Goal: Task Accomplishment & Management: Complete application form

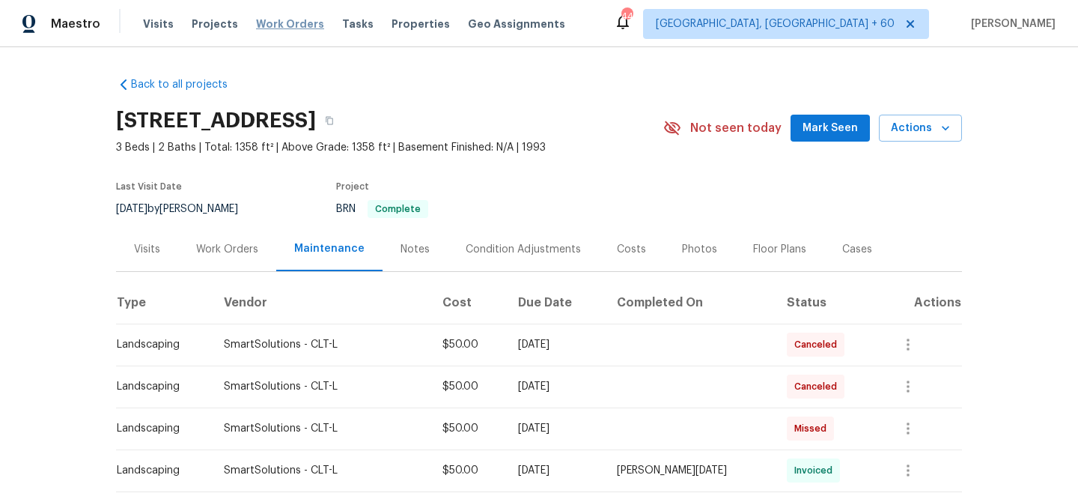
click at [257, 23] on span "Work Orders" at bounding box center [290, 23] width 68 height 15
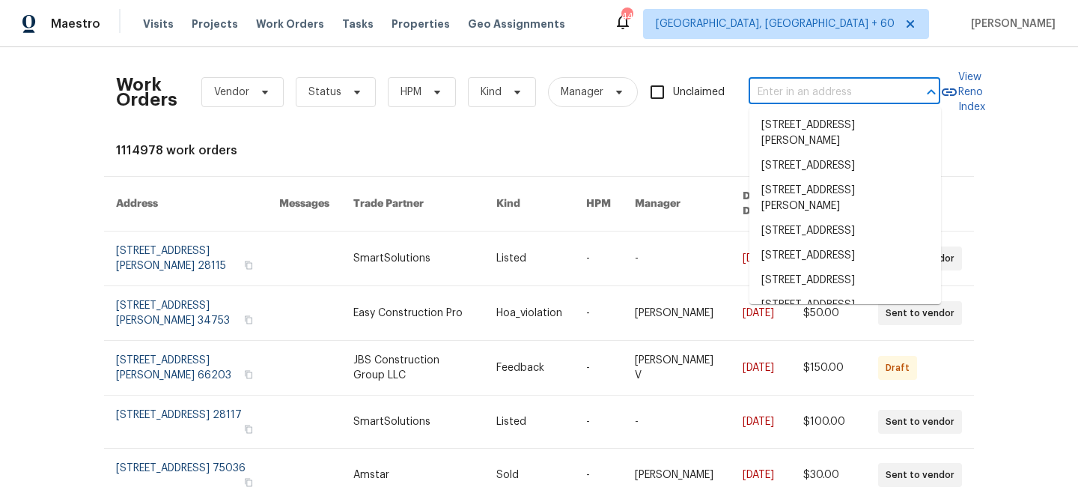
click at [804, 93] on input "text" at bounding box center [824, 92] width 150 height 23
paste input "[STREET_ADDRESS]"
type input "[STREET_ADDRESS]"
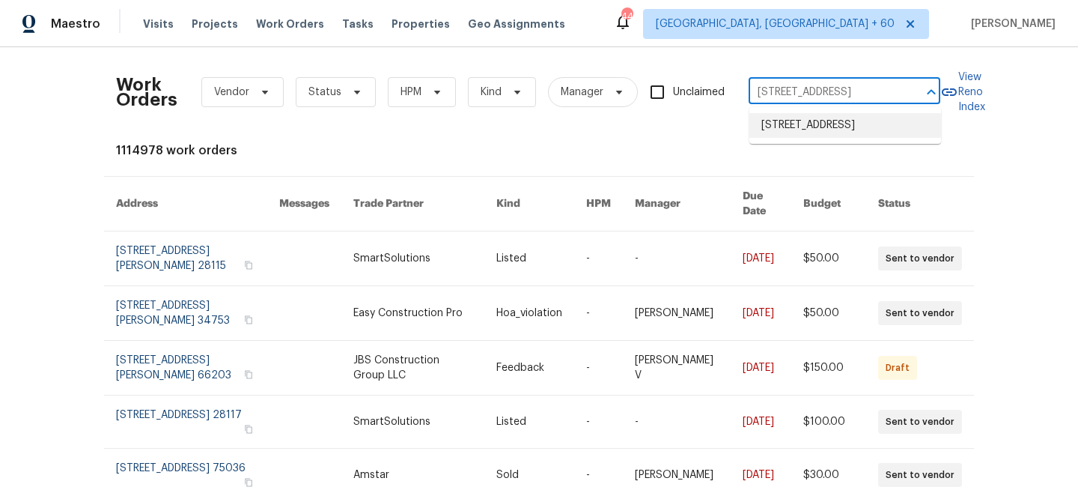
click at [830, 131] on li "[STREET_ADDRESS]" at bounding box center [846, 125] width 192 height 25
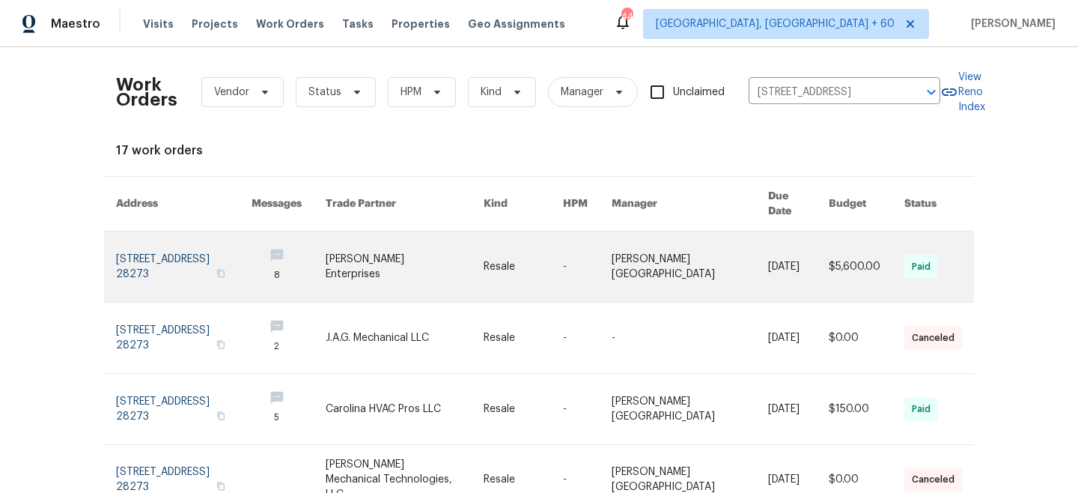
click at [547, 246] on link at bounding box center [523, 266] width 79 height 70
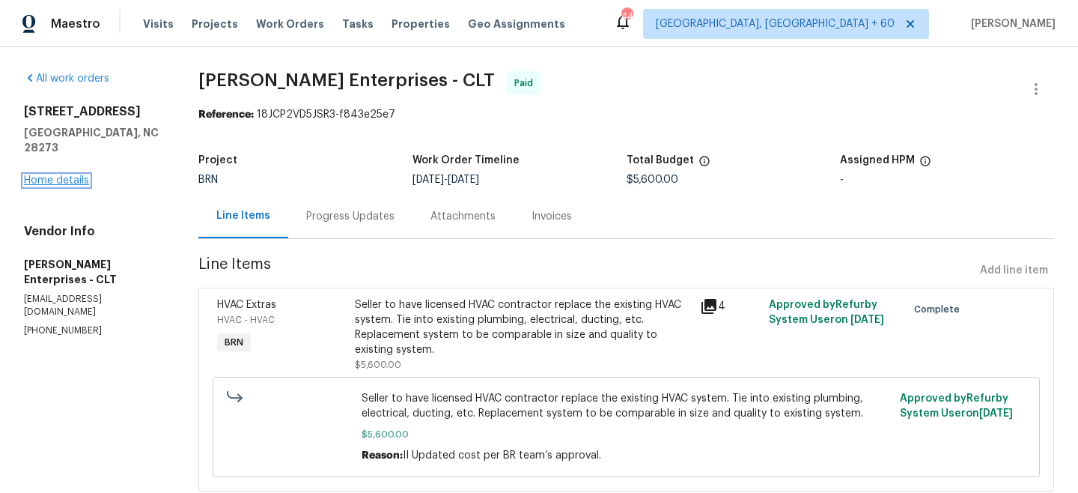
click at [67, 175] on link "Home details" at bounding box center [56, 180] width 65 height 10
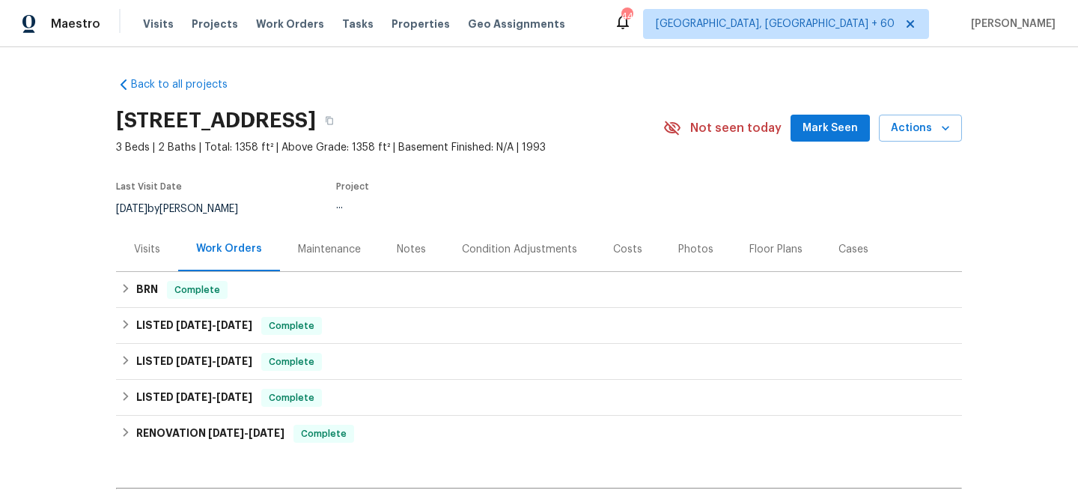
click at [335, 246] on div "Maintenance" at bounding box center [329, 249] width 63 height 15
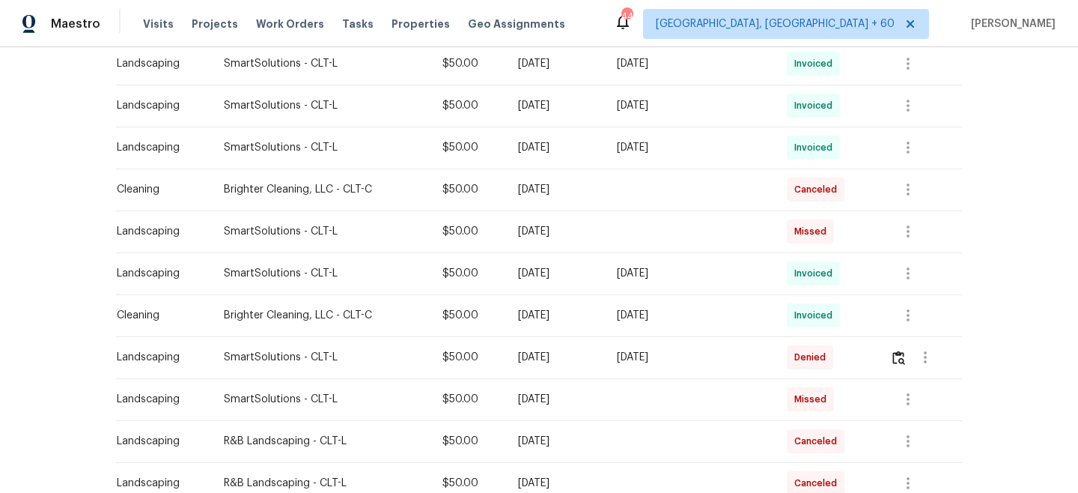
scroll to position [701, 0]
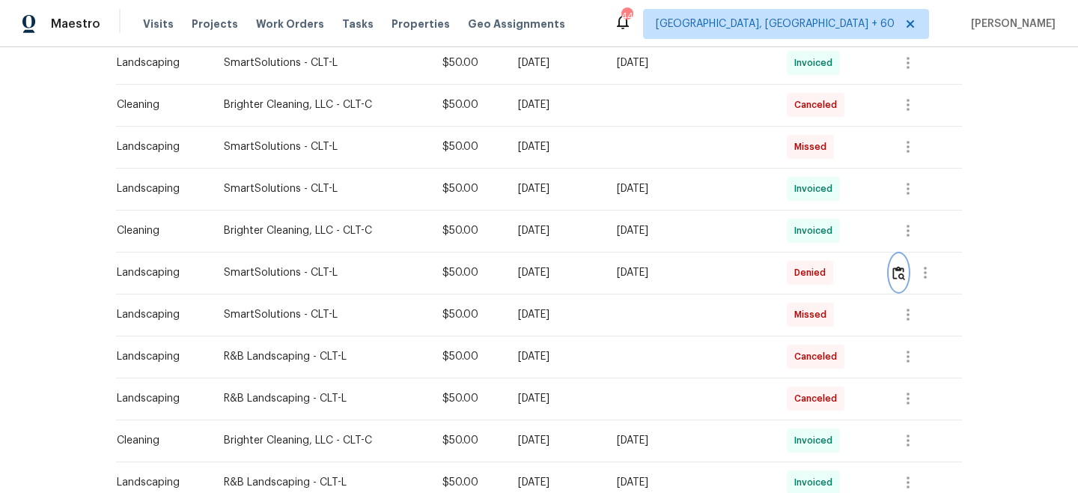
click at [903, 274] on img "button" at bounding box center [899, 273] width 13 height 14
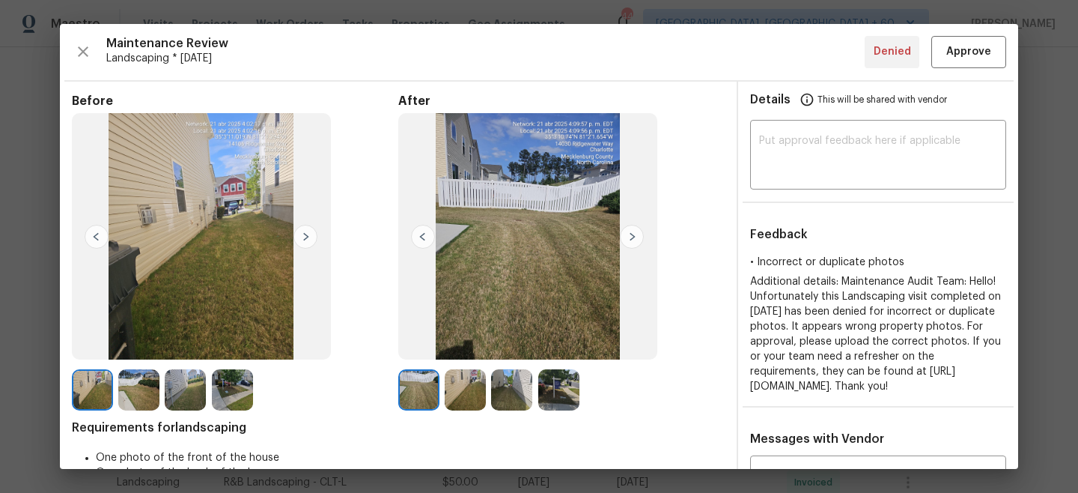
click at [630, 233] on img at bounding box center [632, 237] width 24 height 24
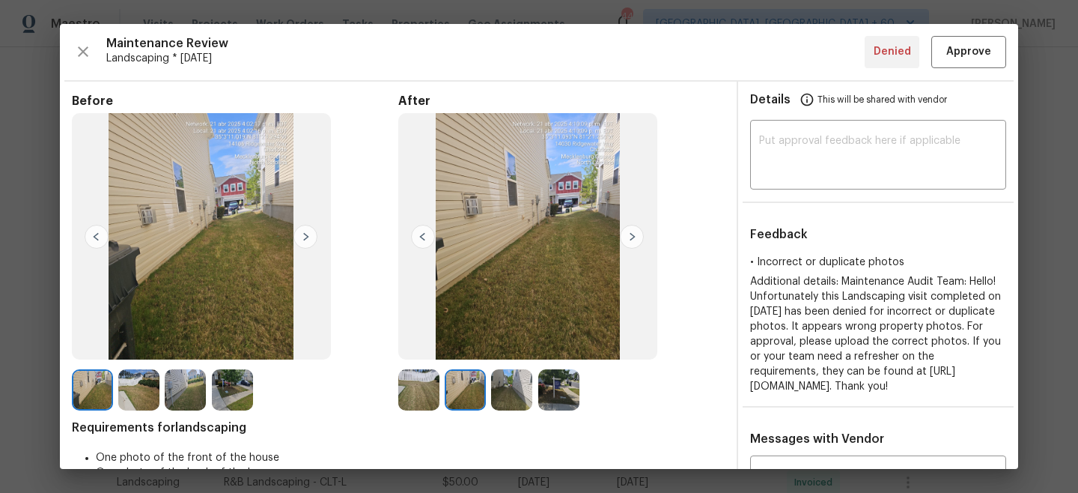
click at [630, 233] on img at bounding box center [632, 237] width 24 height 24
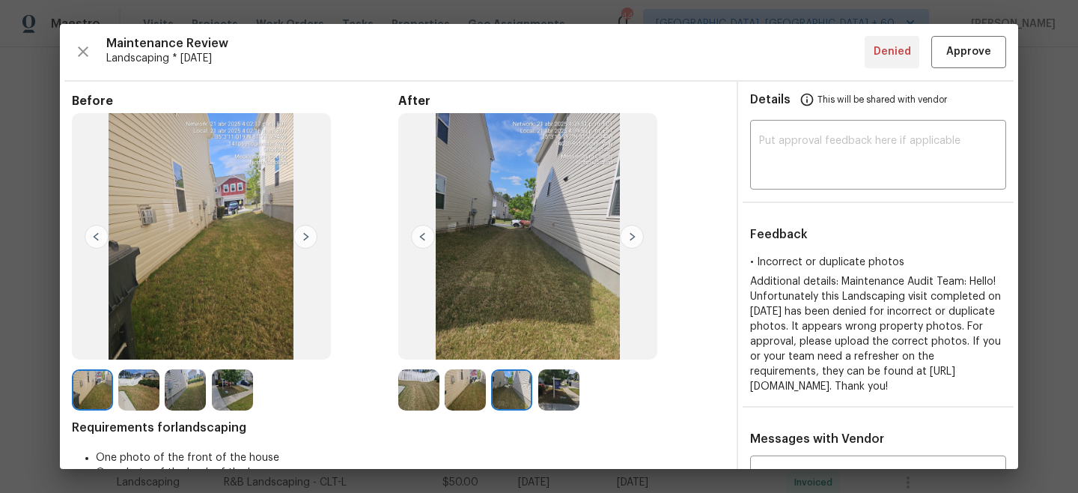
click at [630, 233] on img at bounding box center [632, 237] width 24 height 24
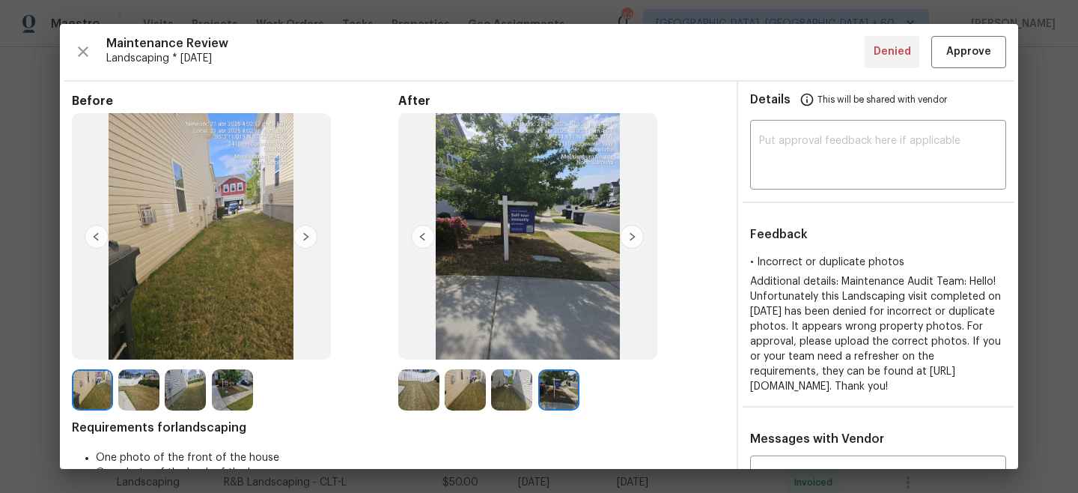
click at [298, 240] on img at bounding box center [306, 237] width 24 height 24
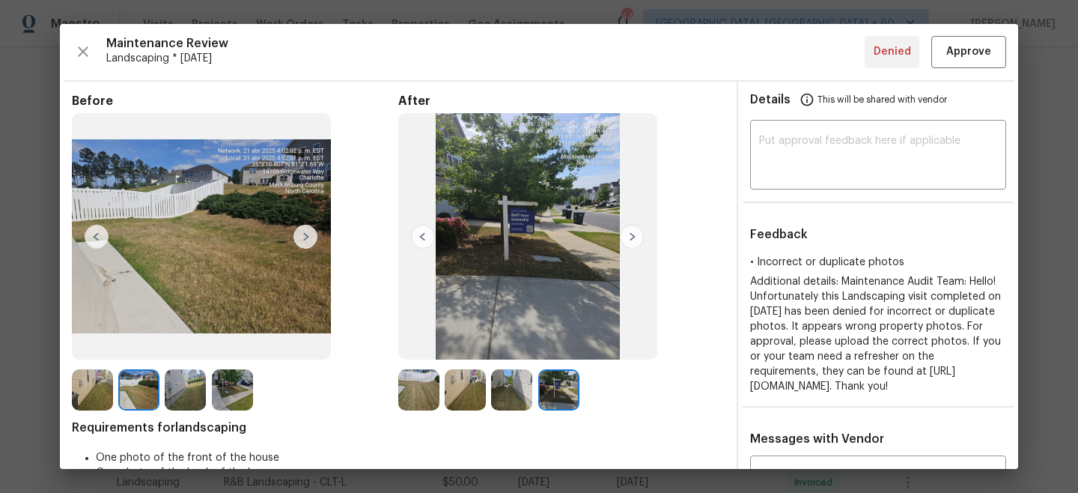
click at [298, 240] on img at bounding box center [306, 237] width 24 height 24
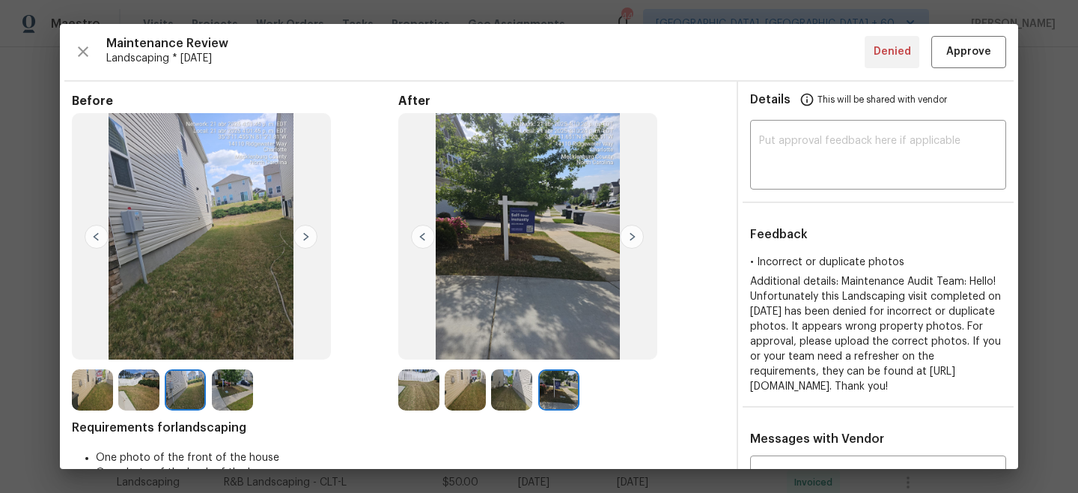
click at [298, 240] on img at bounding box center [306, 237] width 24 height 24
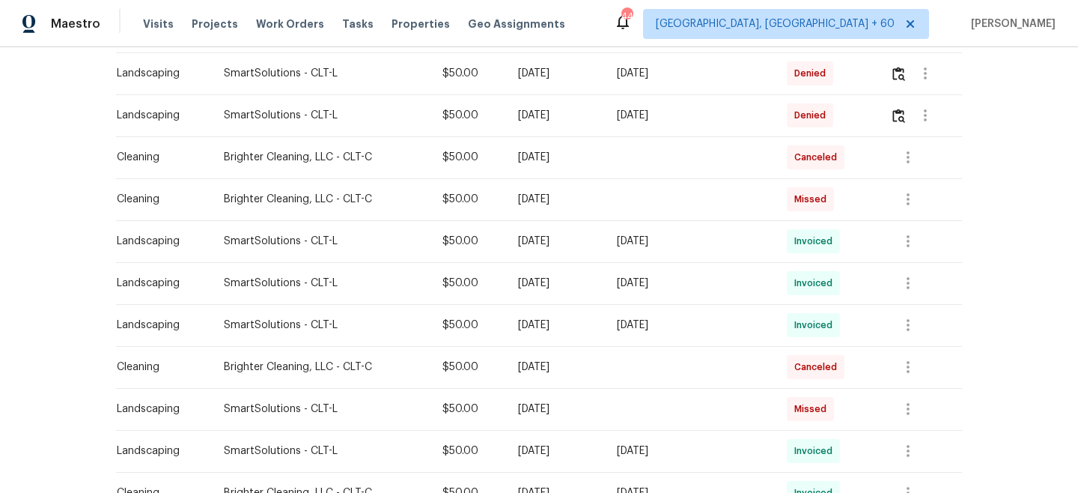
scroll to position [404, 0]
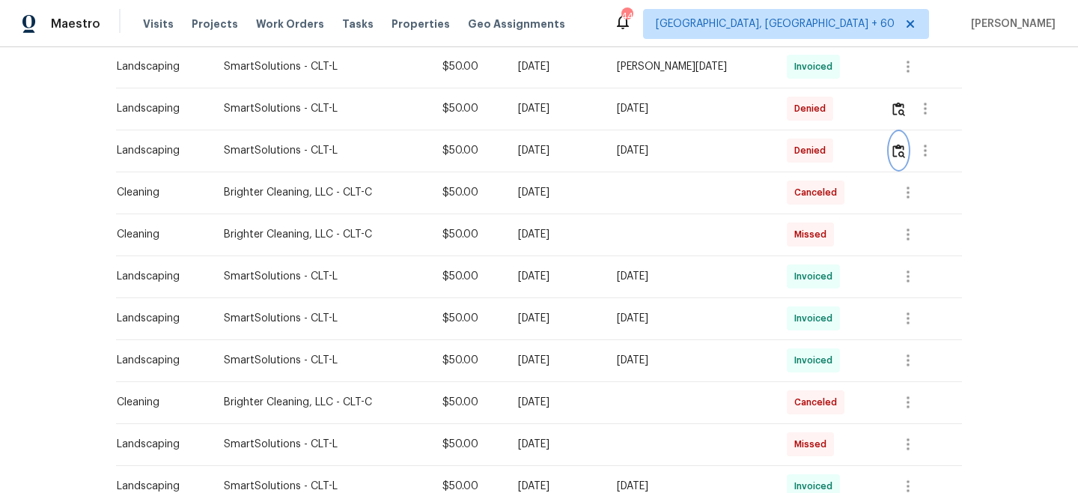
click at [900, 149] on img "button" at bounding box center [899, 151] width 13 height 14
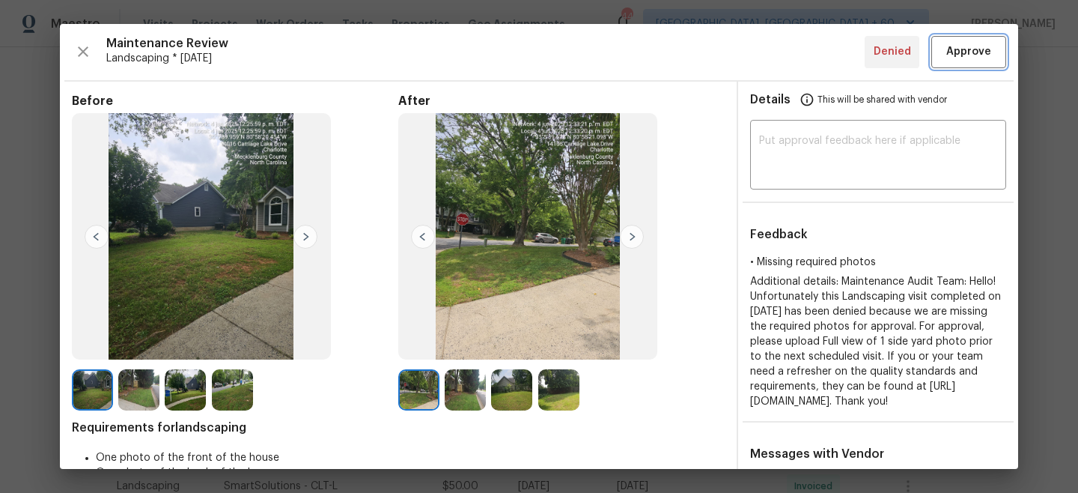
click at [955, 52] on span "Approve" at bounding box center [969, 52] width 45 height 19
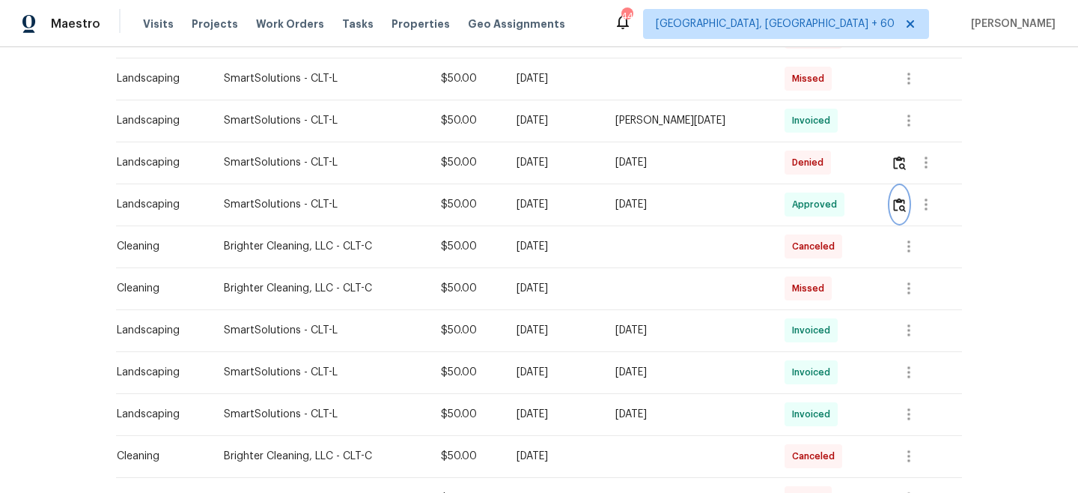
scroll to position [338, 0]
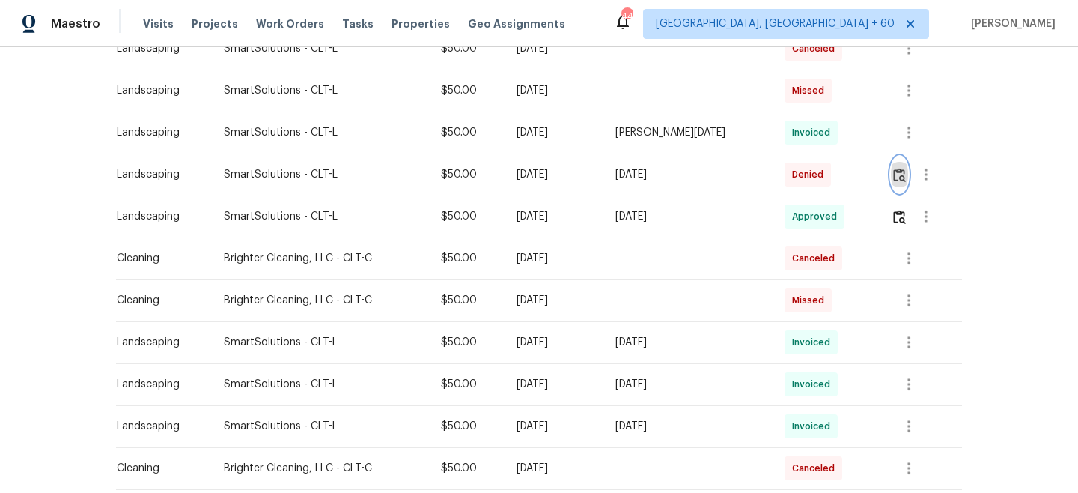
click at [905, 173] on img "button" at bounding box center [899, 175] width 13 height 14
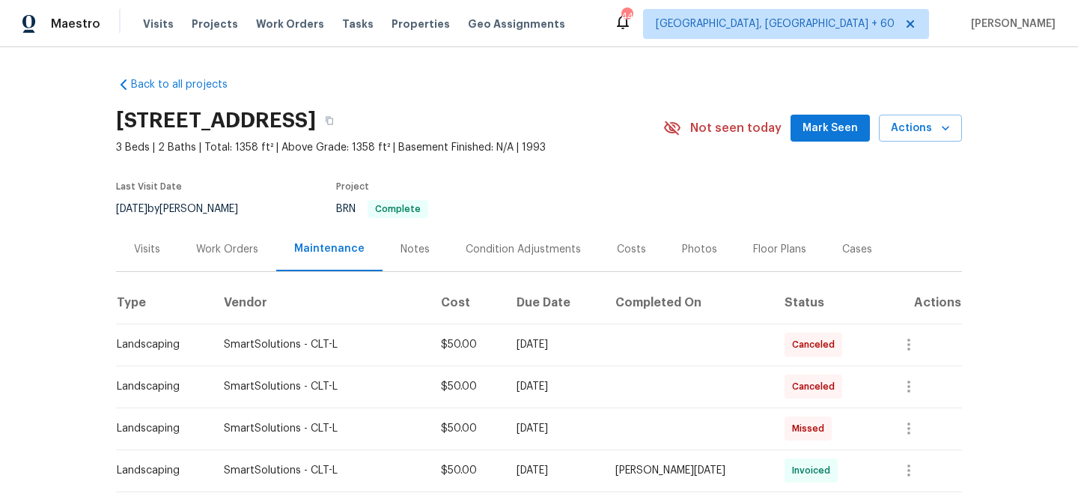
click at [219, 263] on div "Work Orders" at bounding box center [227, 249] width 98 height 44
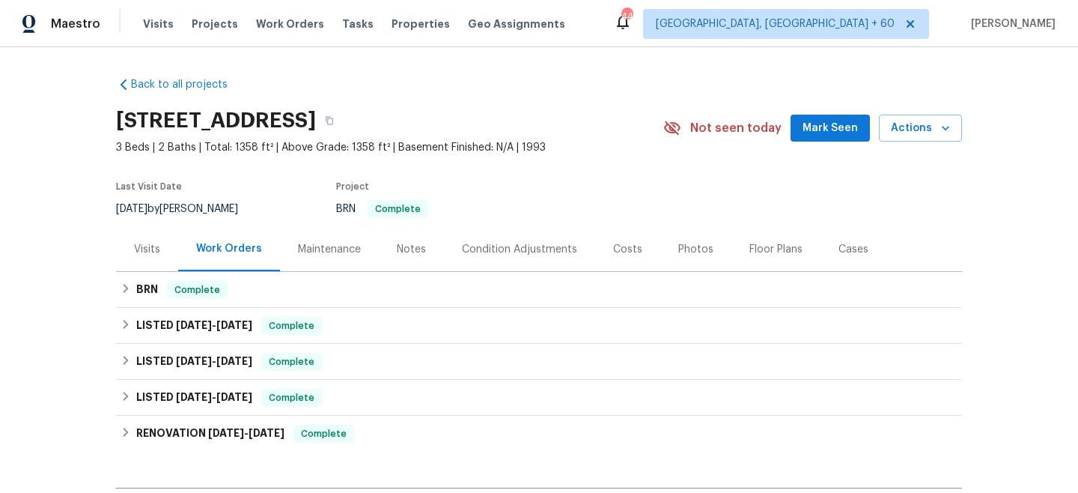
scroll to position [188, 0]
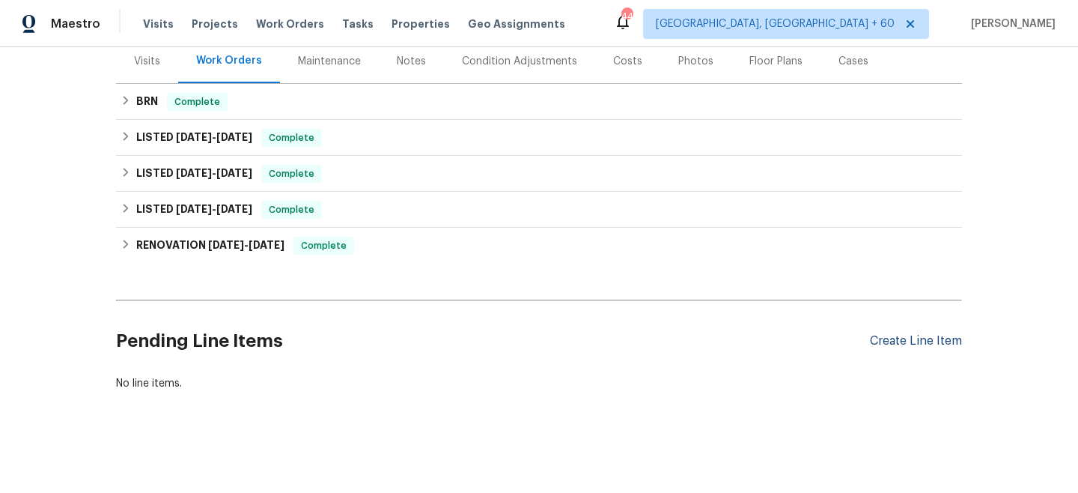
click at [900, 339] on div "Create Line Item" at bounding box center [916, 341] width 92 height 14
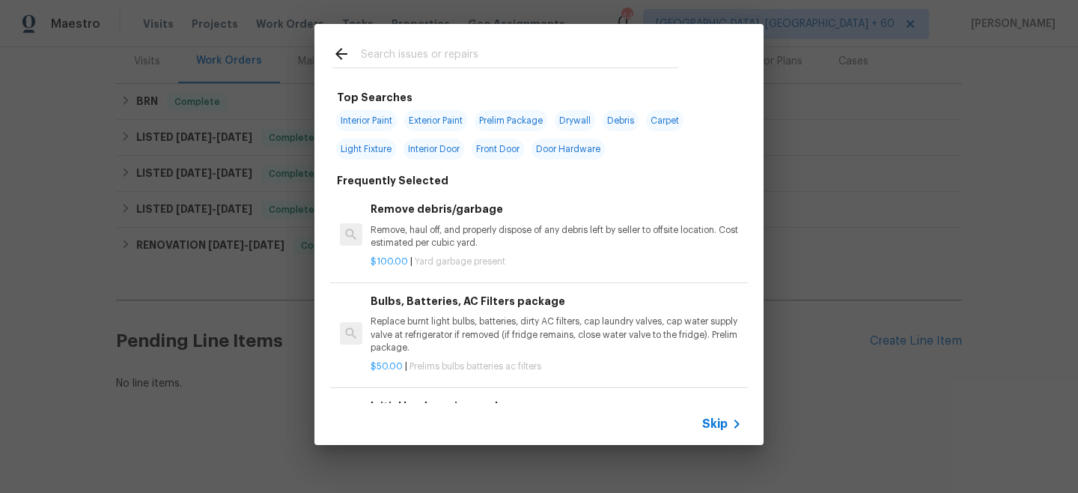
click at [719, 421] on span "Skip" at bounding box center [714, 423] width 25 height 15
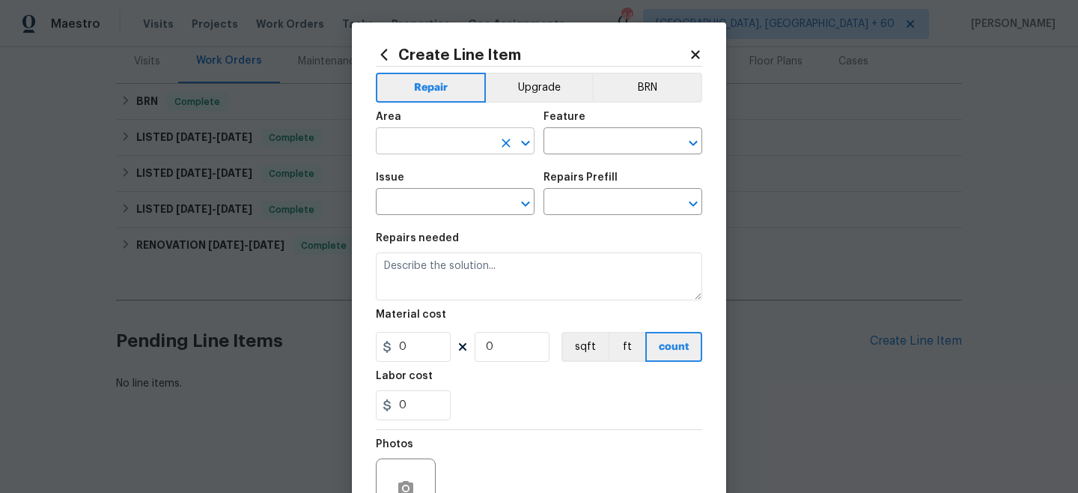
click at [448, 145] on input "text" at bounding box center [434, 142] width 117 height 23
type input "Exterior Overall"
type input "Landscaping"
type input "l"
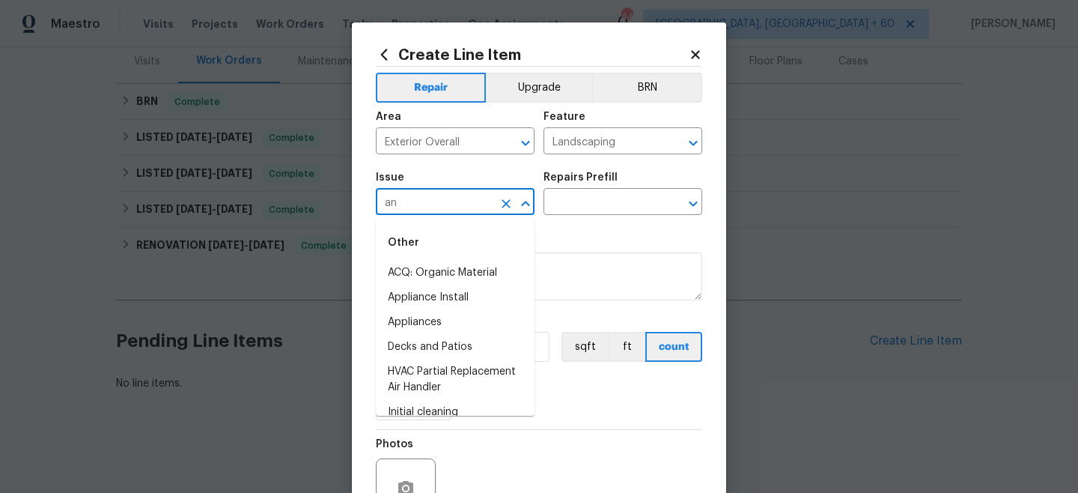
type input "a"
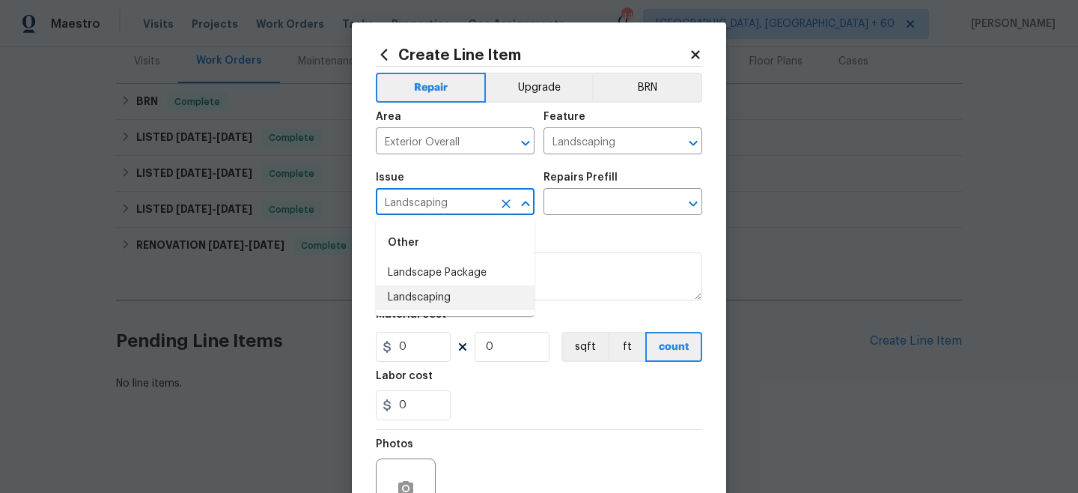
type input "Landscaping"
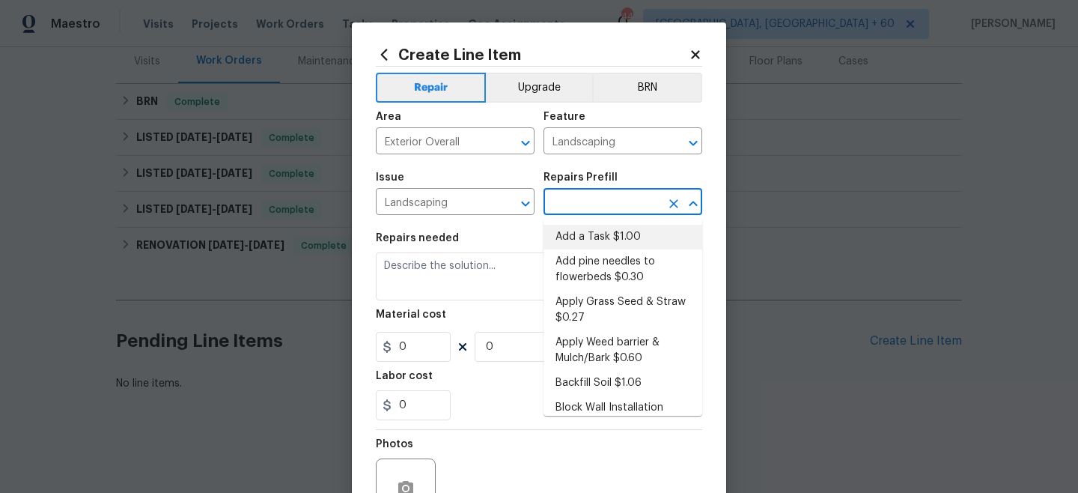
type input "Add a Task $1.00"
type textarea "HPM to detail"
type input "1"
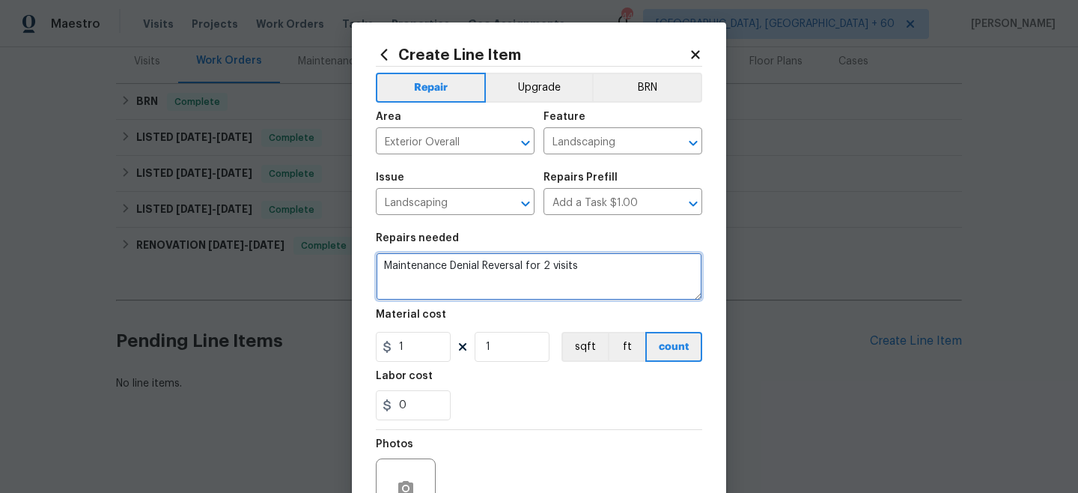
type textarea "Maintenance Denial Reversal for 2 visits"
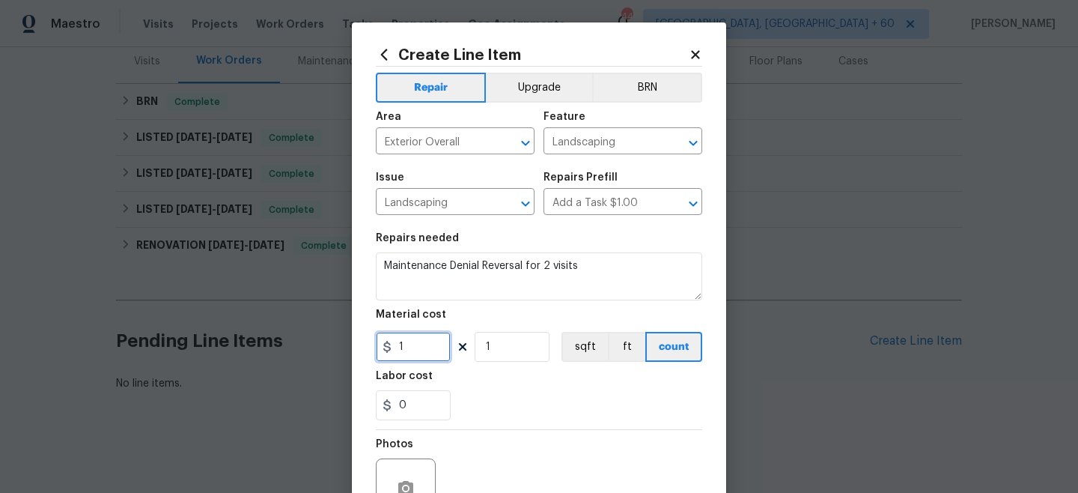
click at [419, 347] on input "1" at bounding box center [413, 347] width 75 height 30
type input "100"
click at [474, 384] on div "Labor cost" at bounding box center [539, 380] width 326 height 19
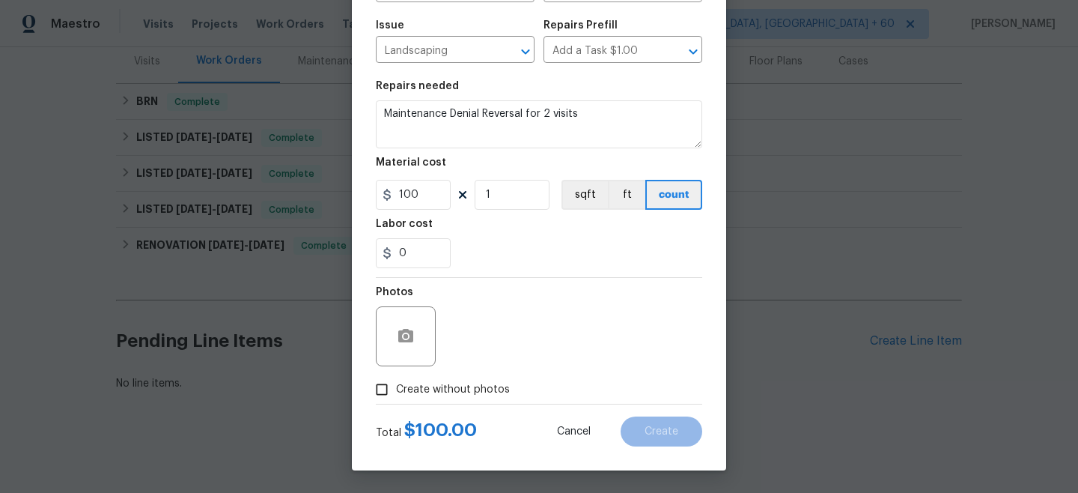
click at [425, 401] on label "Create without photos" at bounding box center [439, 389] width 142 height 28
click at [396, 401] on input "Create without photos" at bounding box center [382, 389] width 28 height 28
checkbox input "true"
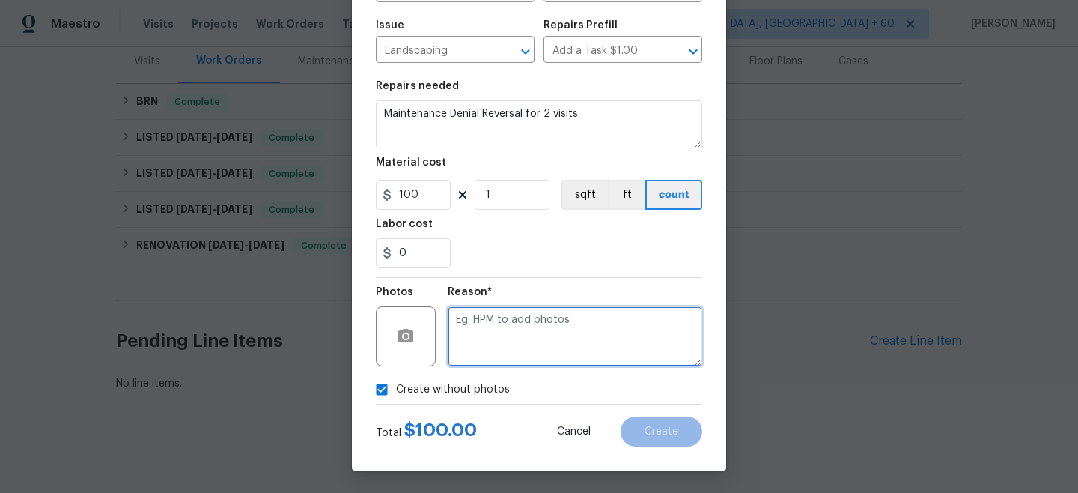
click at [513, 335] on textarea at bounding box center [575, 336] width 255 height 60
type textarea "n/a"
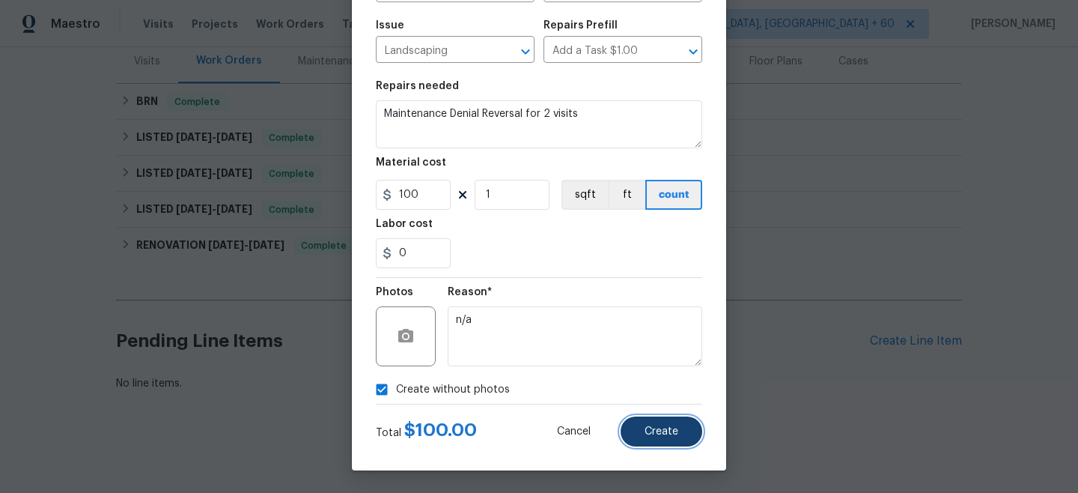
click at [663, 435] on span "Create" at bounding box center [662, 431] width 34 height 11
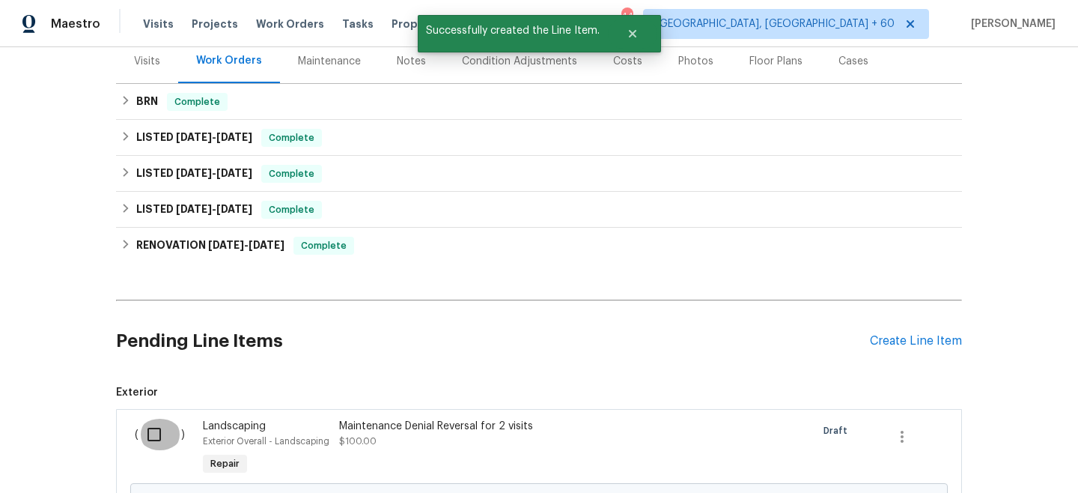
click at [164, 440] on input "checkbox" at bounding box center [160, 434] width 43 height 31
checkbox input "true"
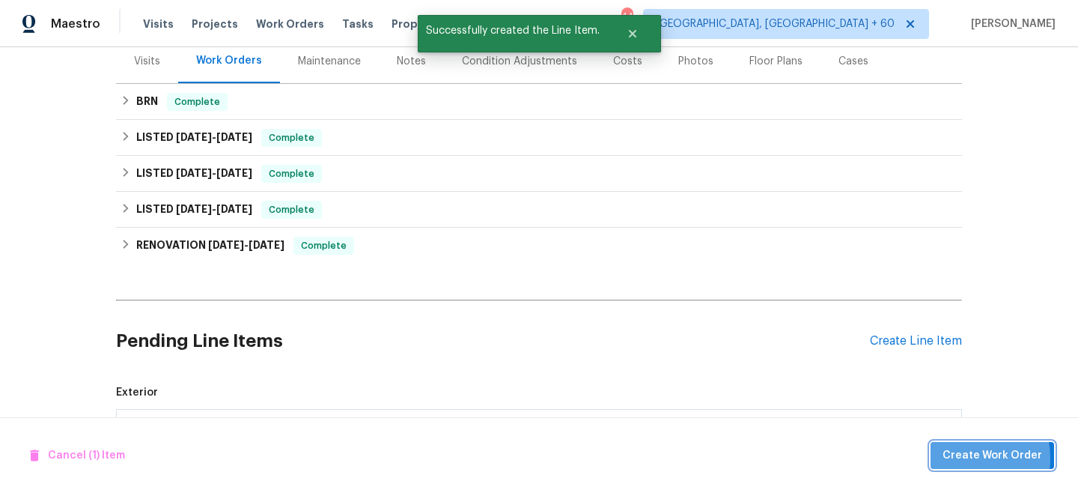
click at [969, 458] on span "Create Work Order" at bounding box center [993, 455] width 100 height 19
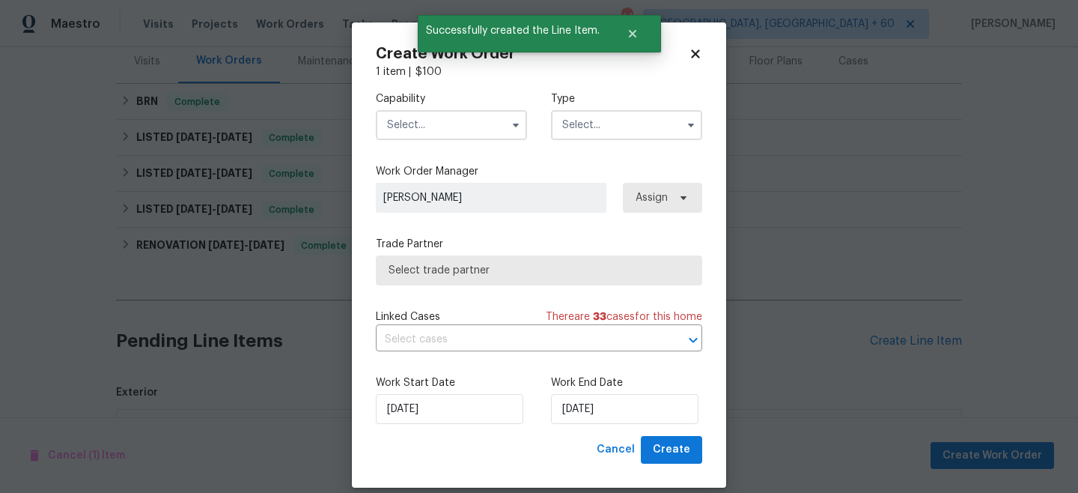
click at [577, 123] on input "text" at bounding box center [626, 125] width 151 height 30
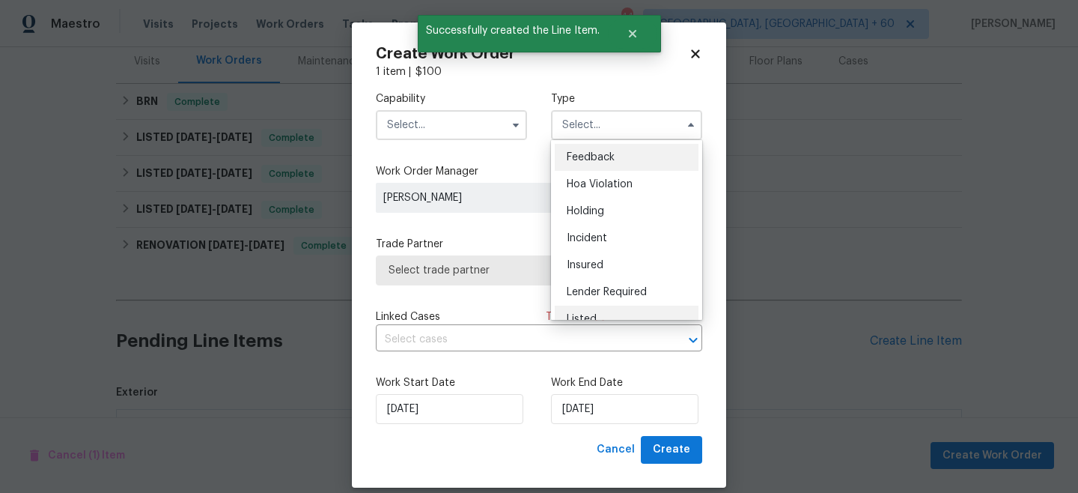
click at [597, 315] on div "Listed" at bounding box center [627, 319] width 144 height 27
type input "Listed"
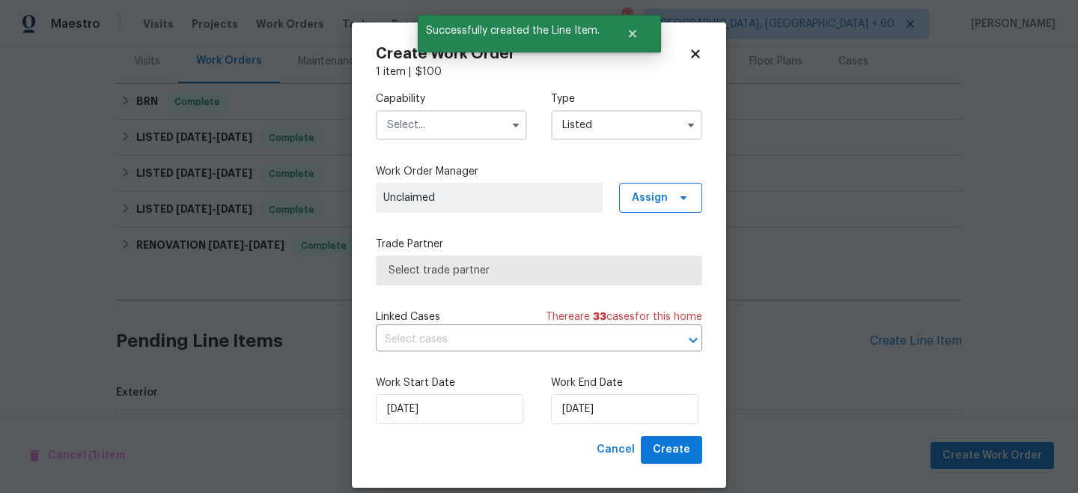
drag, startPoint x: 443, startPoint y: 113, endPoint x: 443, endPoint y: 127, distance: 13.5
click at [443, 113] on input "text" at bounding box center [451, 125] width 151 height 30
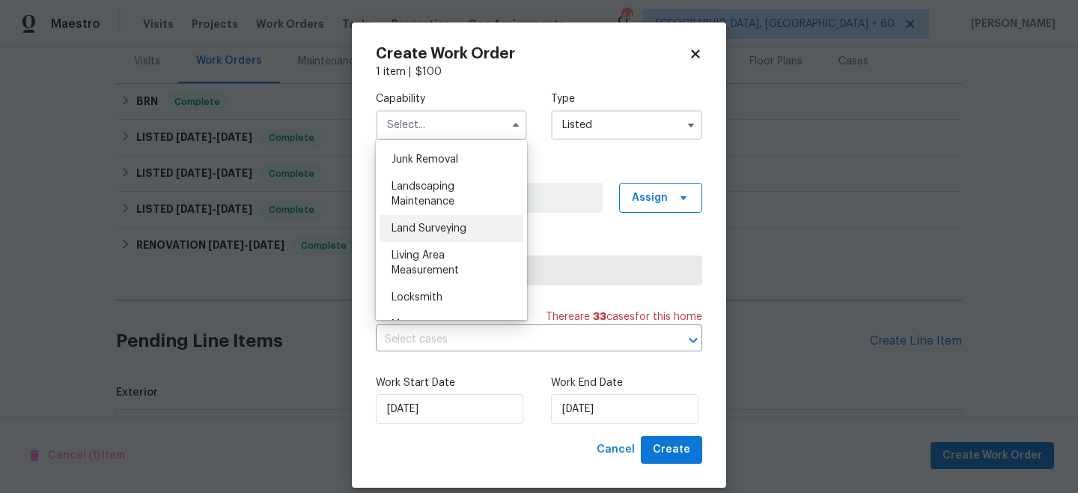
scroll to position [957, 0]
click at [444, 201] on span "Landscaping Maintenance" at bounding box center [423, 192] width 63 height 25
type input "Landscaping Maintenance"
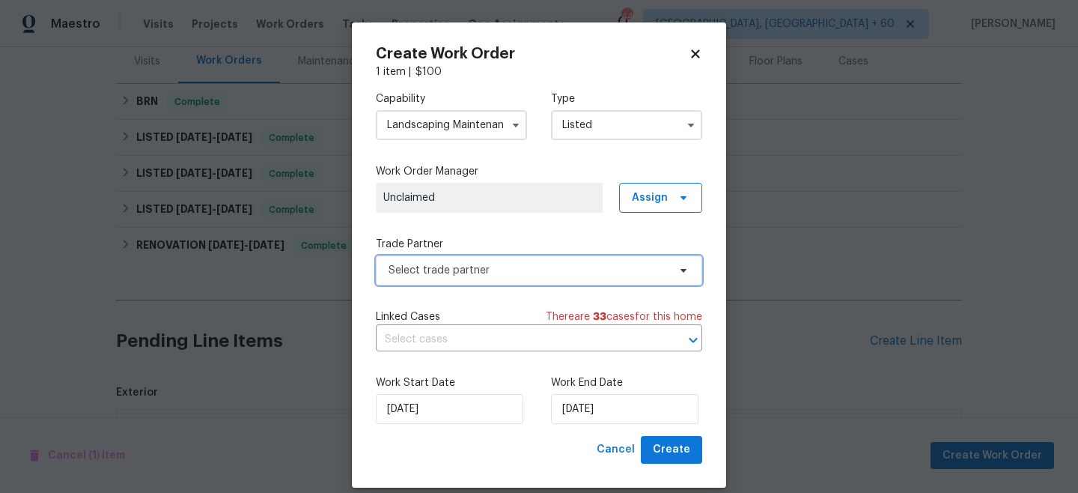
click at [467, 258] on span "Select trade partner" at bounding box center [539, 270] width 326 height 30
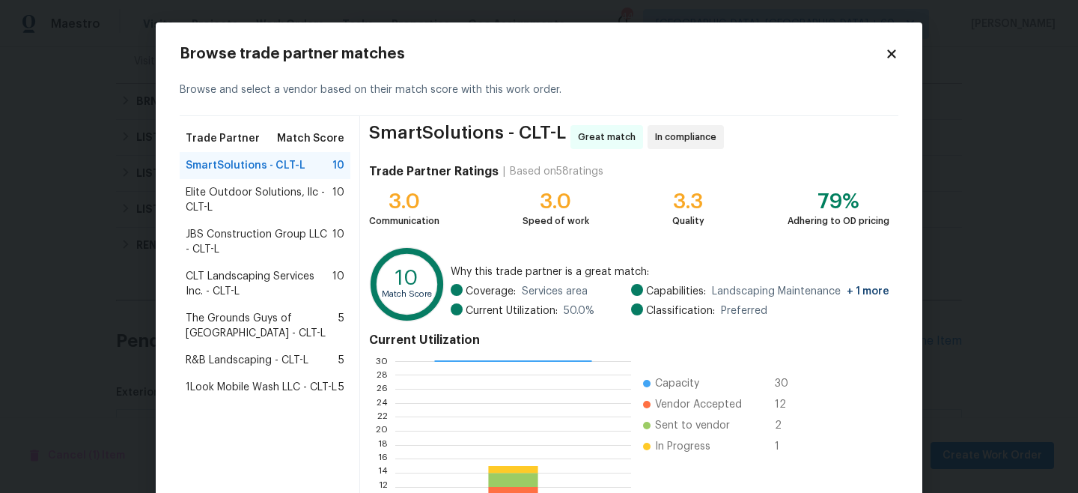
scroll to position [168, 0]
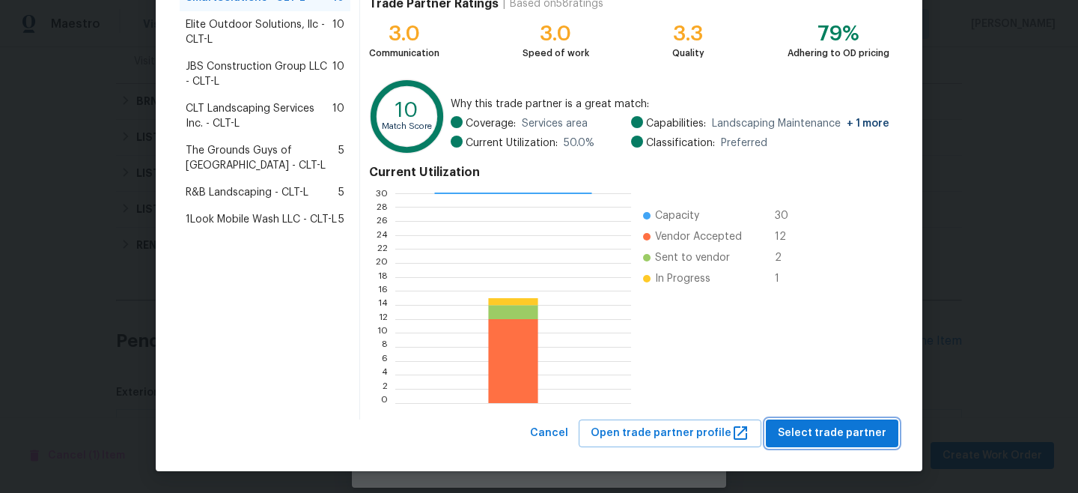
click at [814, 428] on span "Select trade partner" at bounding box center [832, 433] width 109 height 19
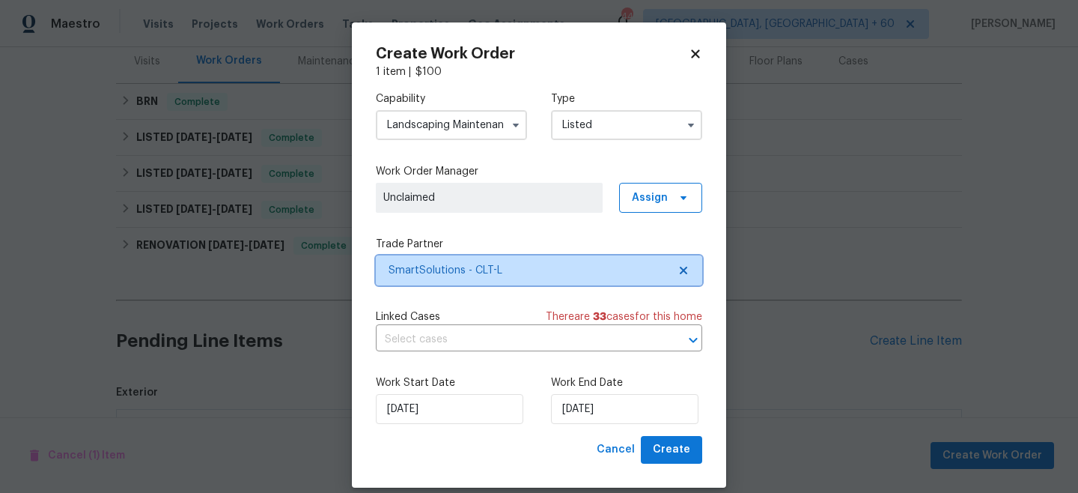
scroll to position [0, 0]
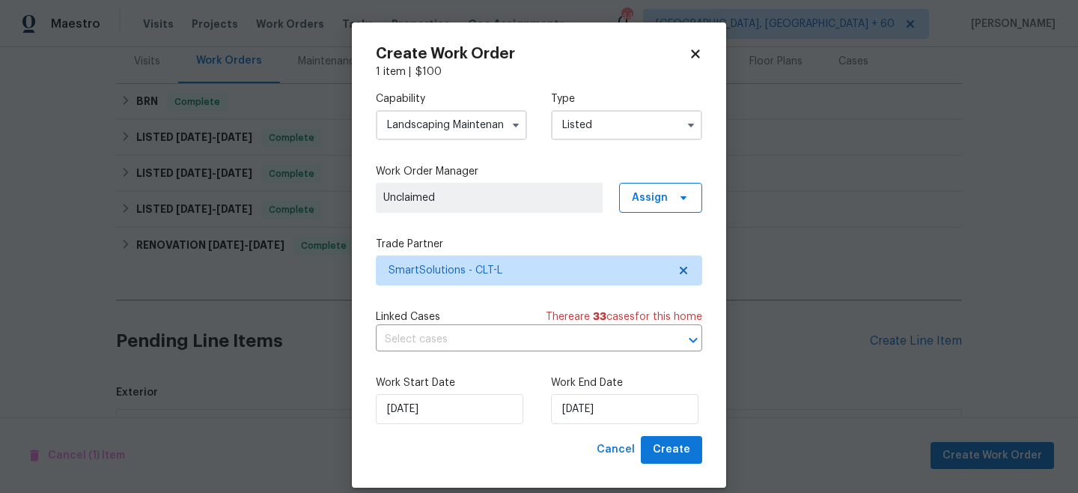
click at [690, 435] on div "Work Start Date [DATE] Work End Date [DATE]" at bounding box center [539, 399] width 326 height 73
click at [690, 440] on button "Create" at bounding box center [671, 450] width 61 height 28
checkbox input "false"
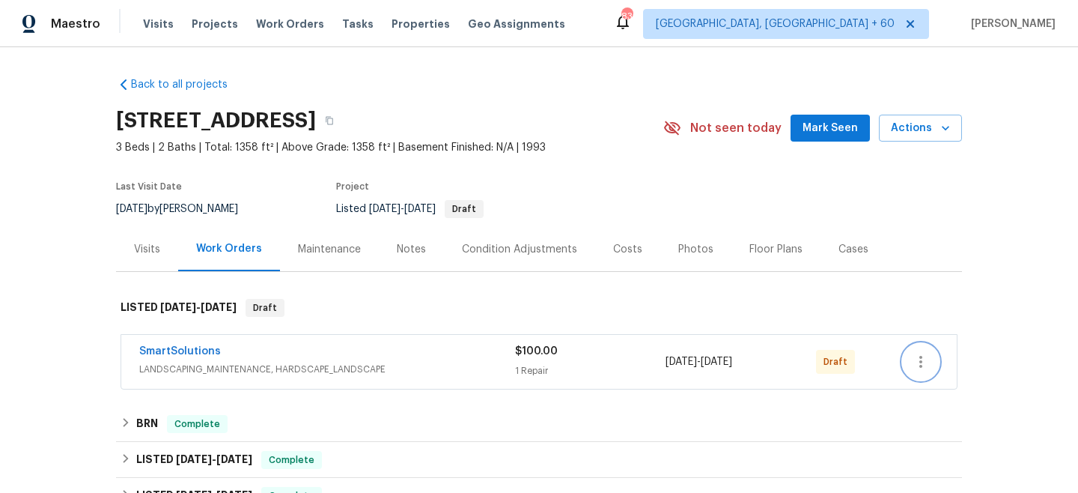
click at [924, 359] on icon "button" at bounding box center [921, 362] width 18 height 18
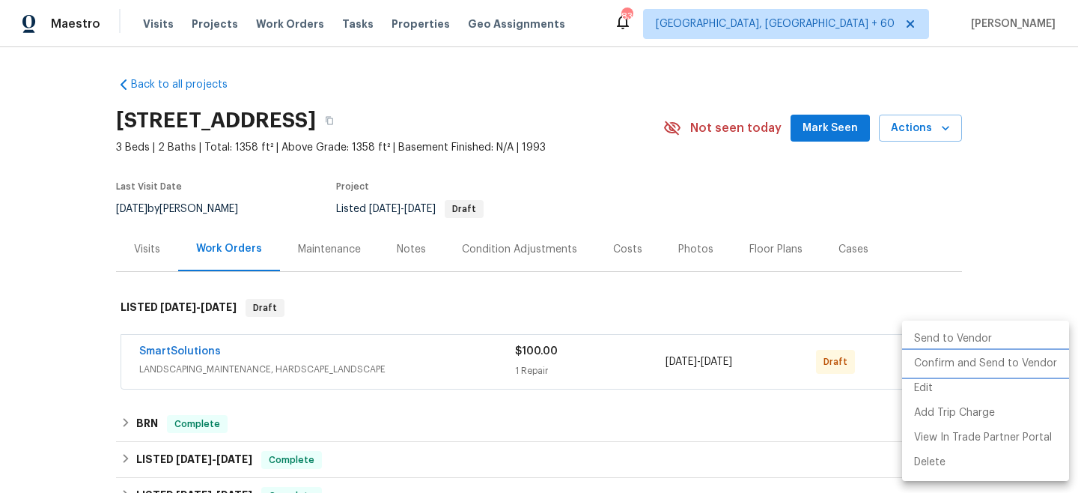
click at [967, 368] on li "Confirm and Send to Vendor" at bounding box center [985, 363] width 167 height 25
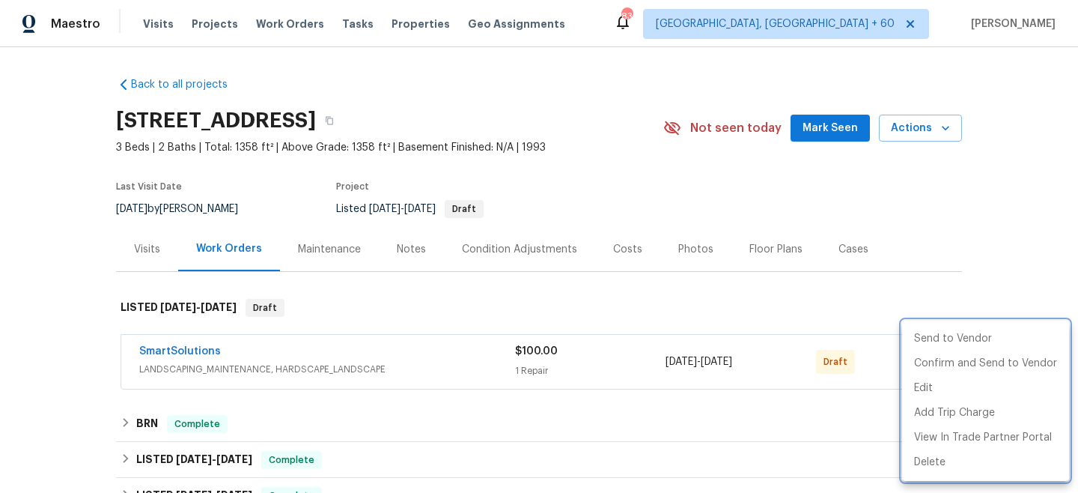
click at [1018, 238] on div at bounding box center [539, 246] width 1078 height 493
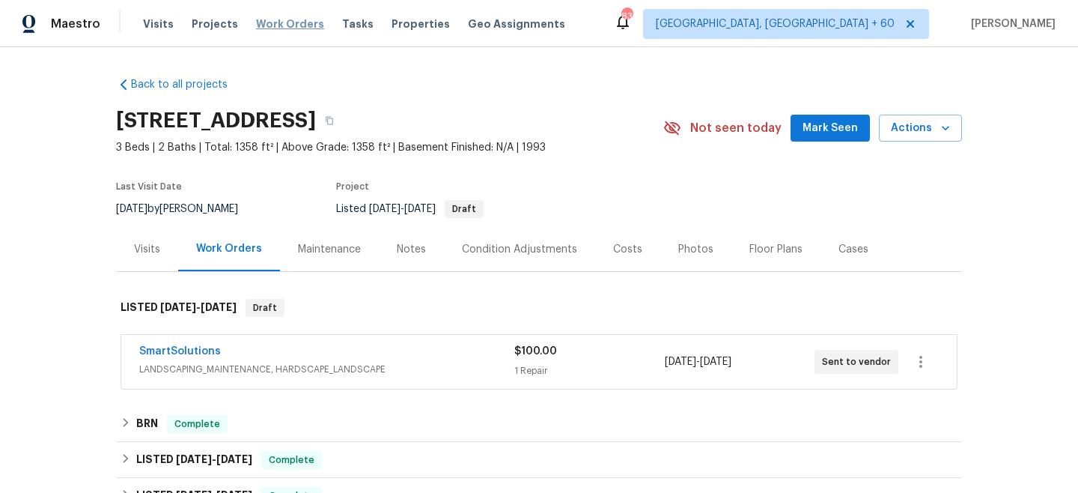
click at [277, 25] on span "Work Orders" at bounding box center [290, 23] width 68 height 15
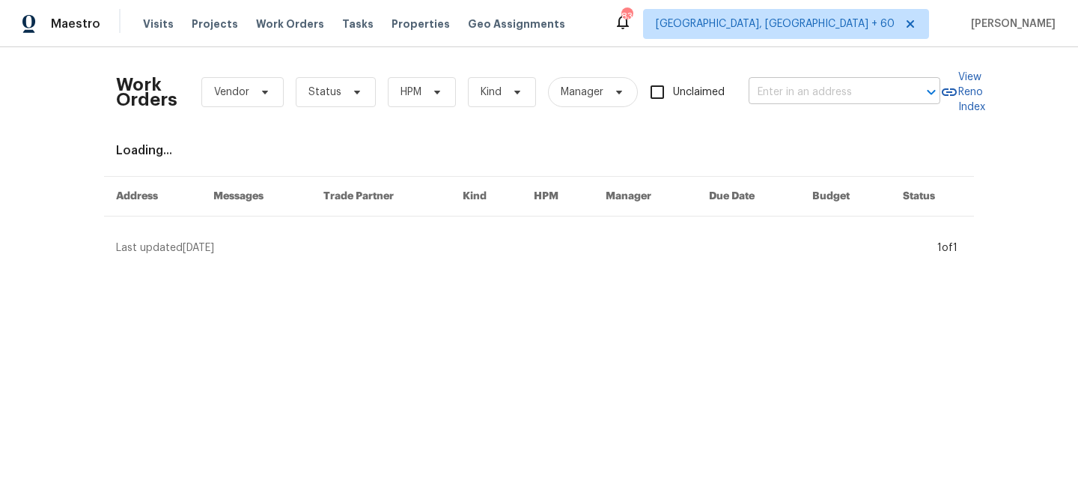
click at [810, 96] on input "text" at bounding box center [824, 92] width 150 height 23
paste input "1411 Swaying Branch Ln"
type input "1411 Swaying Branch Ln"
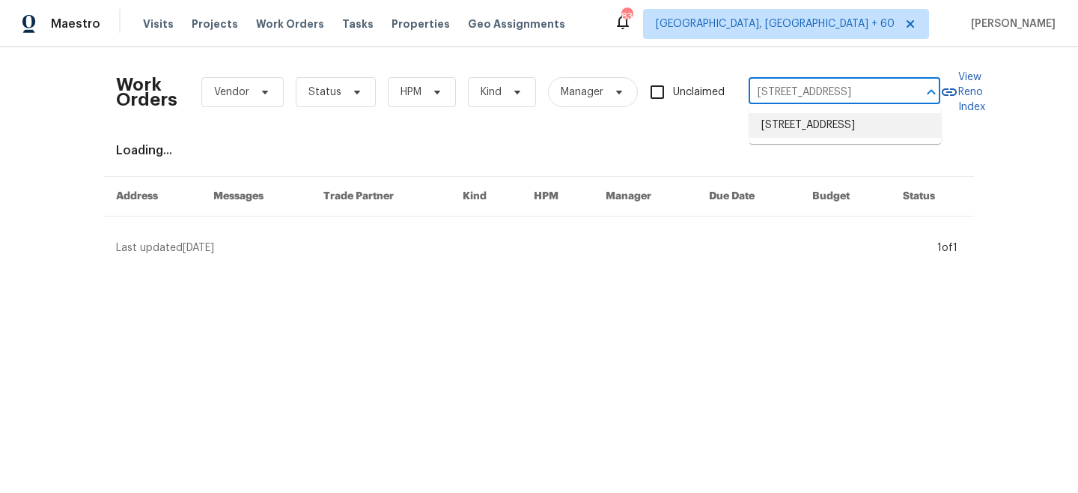
click at [836, 128] on li "1411 Swaying Branch Ln, Clover, SC 29710" at bounding box center [846, 125] width 192 height 25
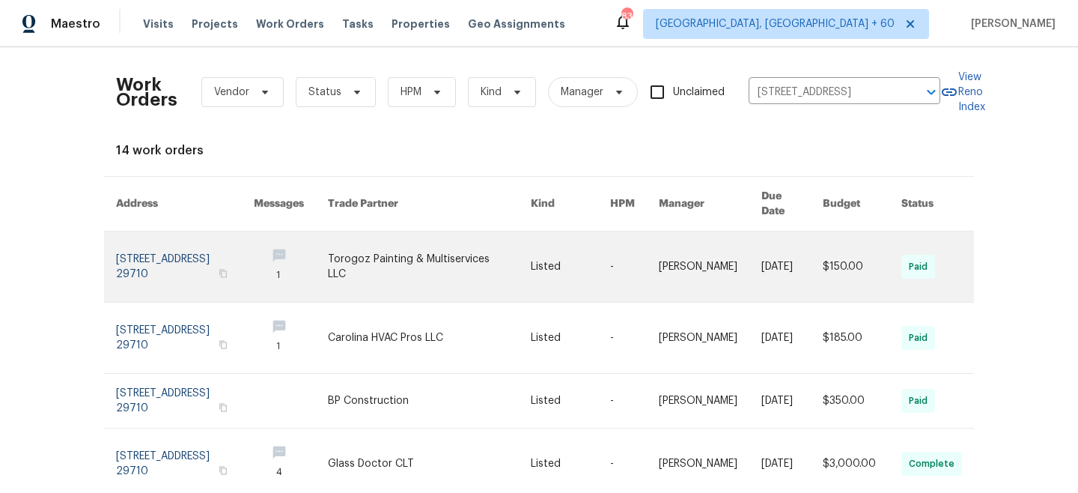
click at [533, 259] on td "Listed" at bounding box center [558, 266] width 79 height 71
click at [360, 267] on link at bounding box center [429, 266] width 203 height 70
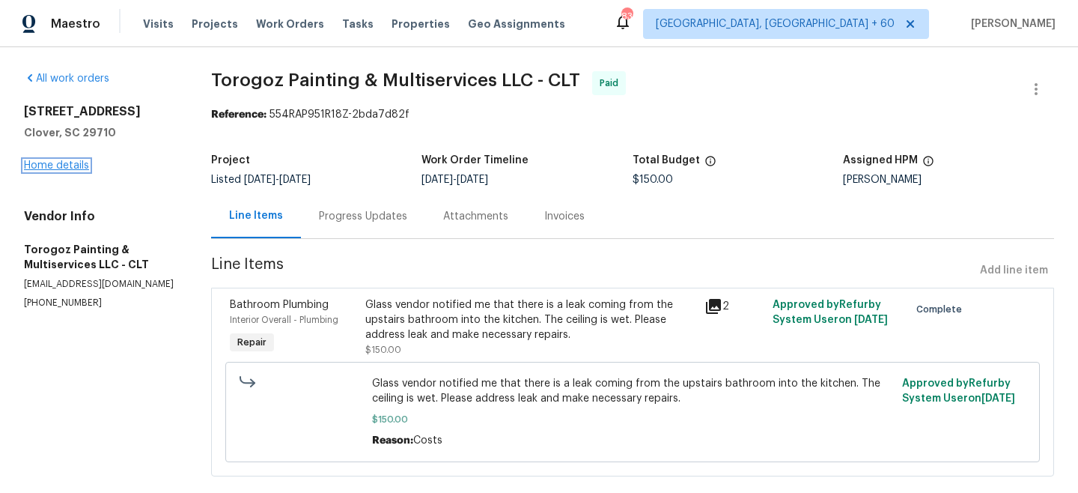
click at [59, 162] on link "Home details" at bounding box center [56, 165] width 65 height 10
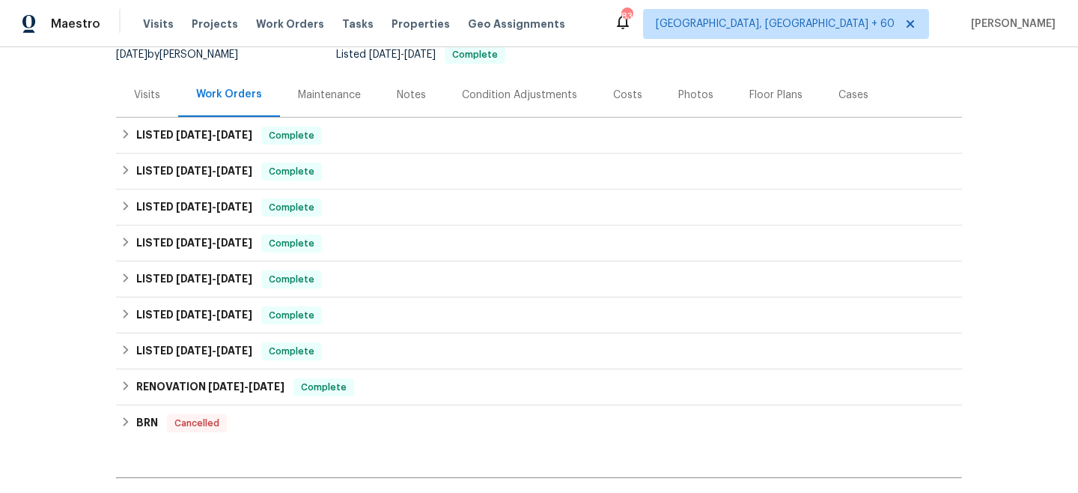
scroll to position [157, 0]
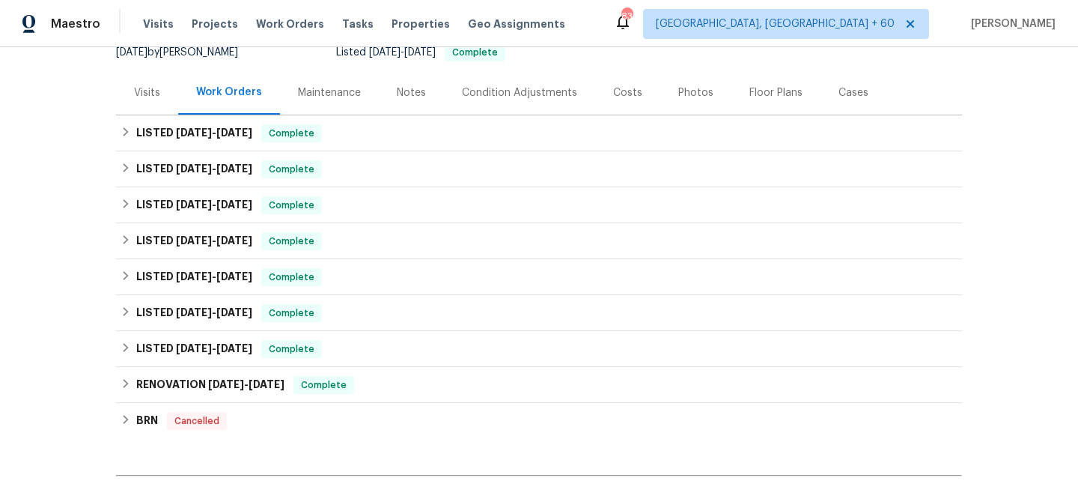
click at [337, 91] on div "Maintenance" at bounding box center [329, 92] width 63 height 15
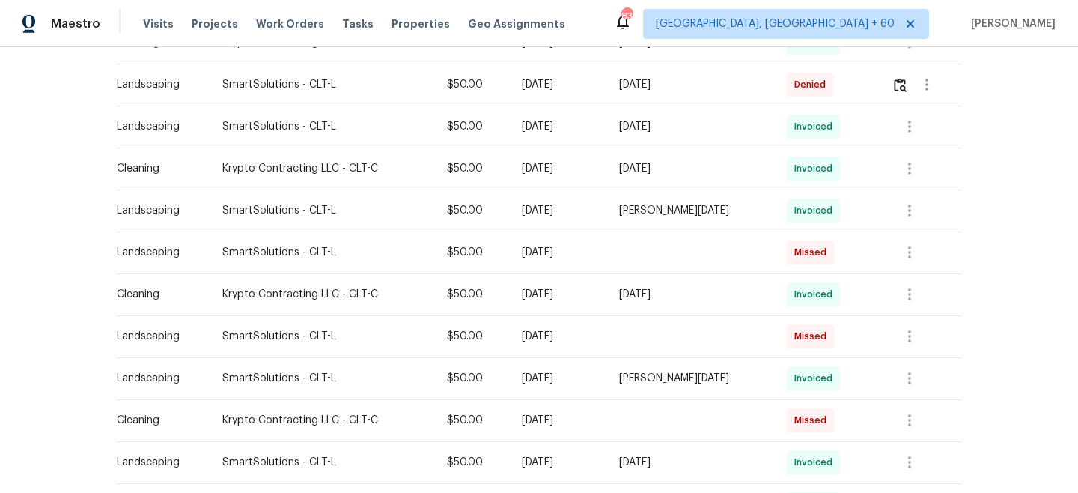
scroll to position [975, 0]
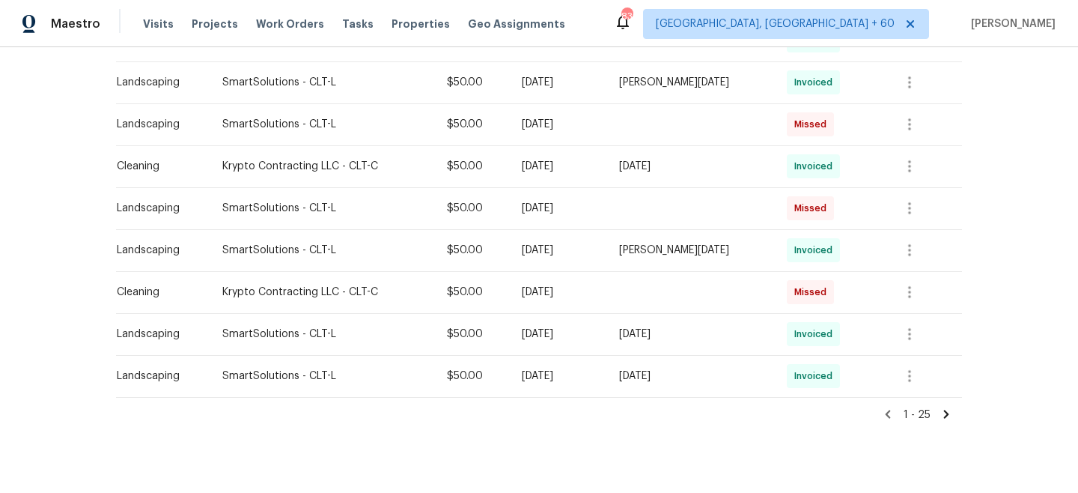
click at [949, 412] on icon at bounding box center [946, 413] width 13 height 13
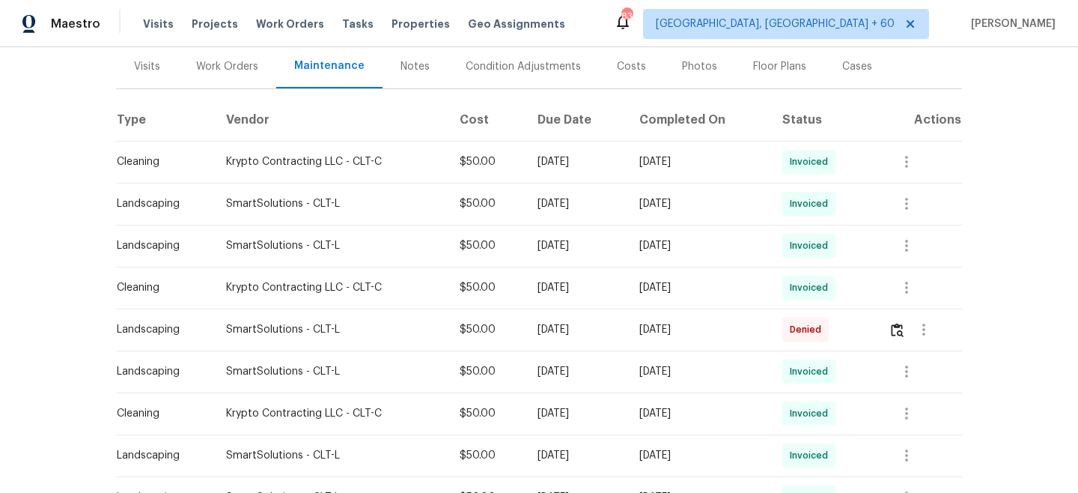
scroll to position [279, 0]
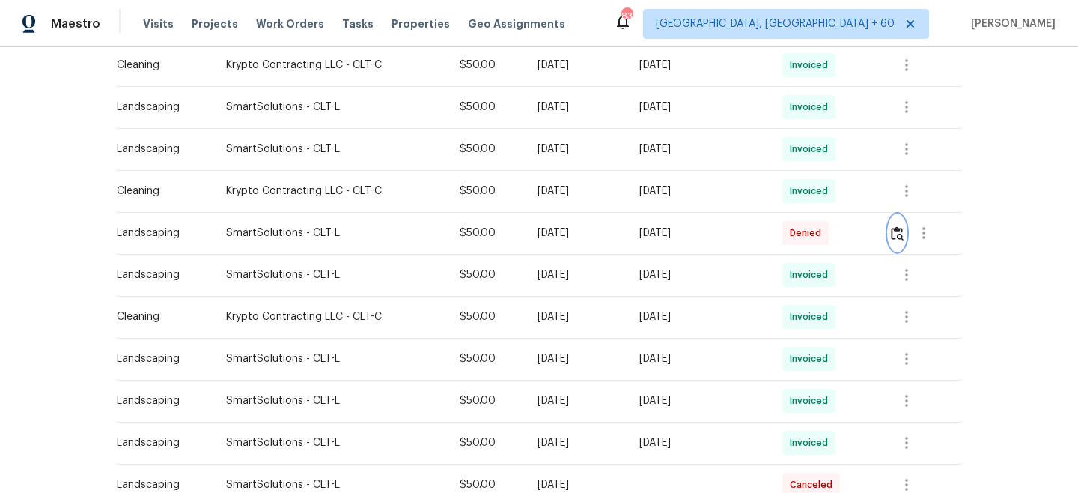
click at [902, 234] on img "button" at bounding box center [897, 233] width 13 height 14
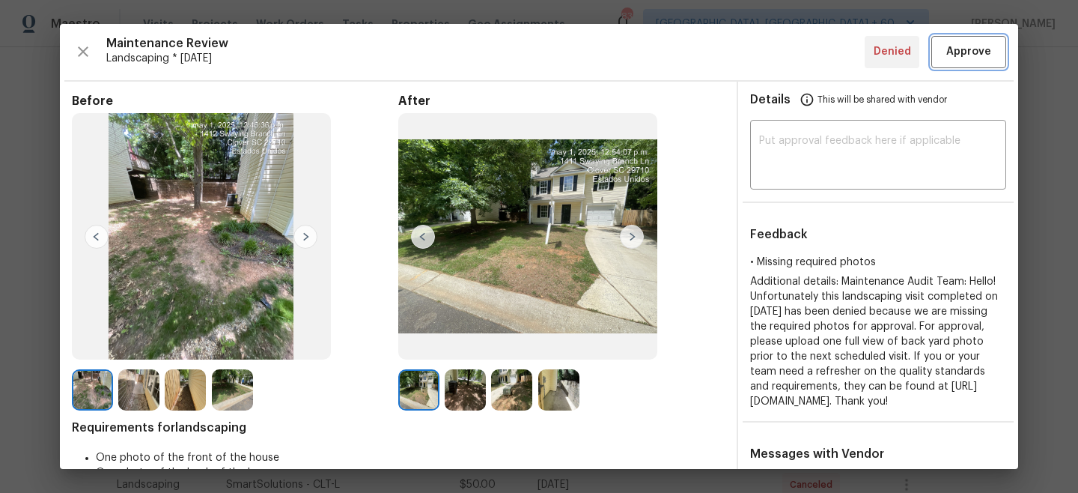
click at [969, 44] on span "Approve" at bounding box center [969, 52] width 45 height 19
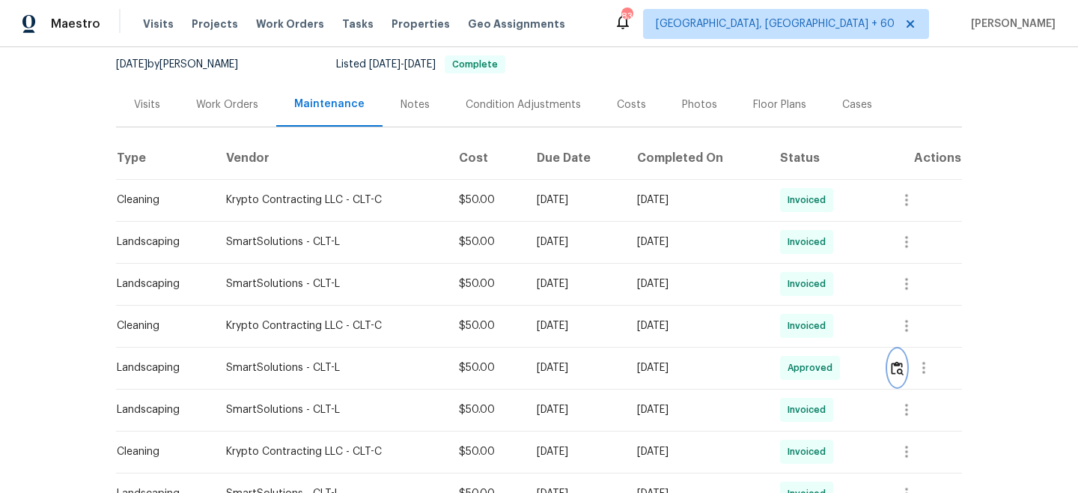
scroll to position [701, 0]
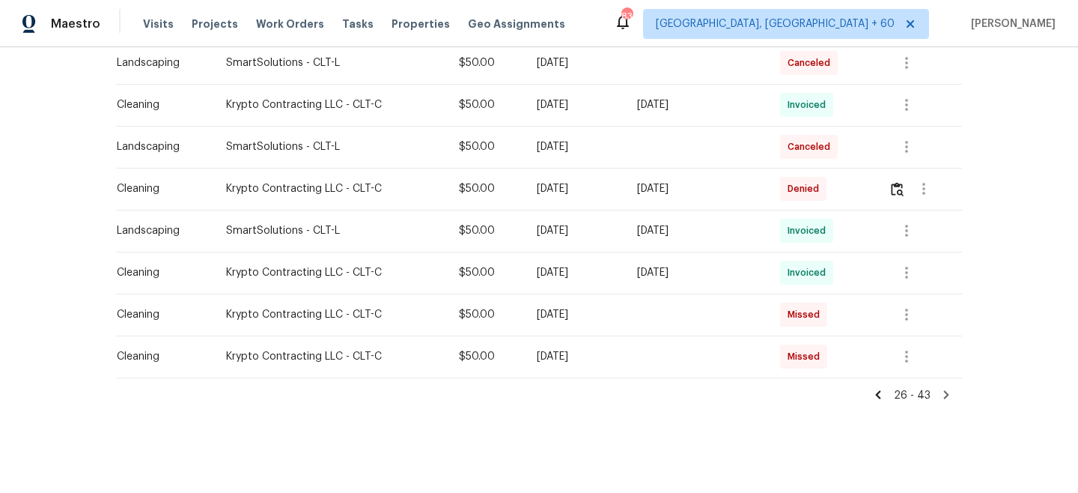
click at [879, 397] on icon at bounding box center [878, 394] width 13 height 13
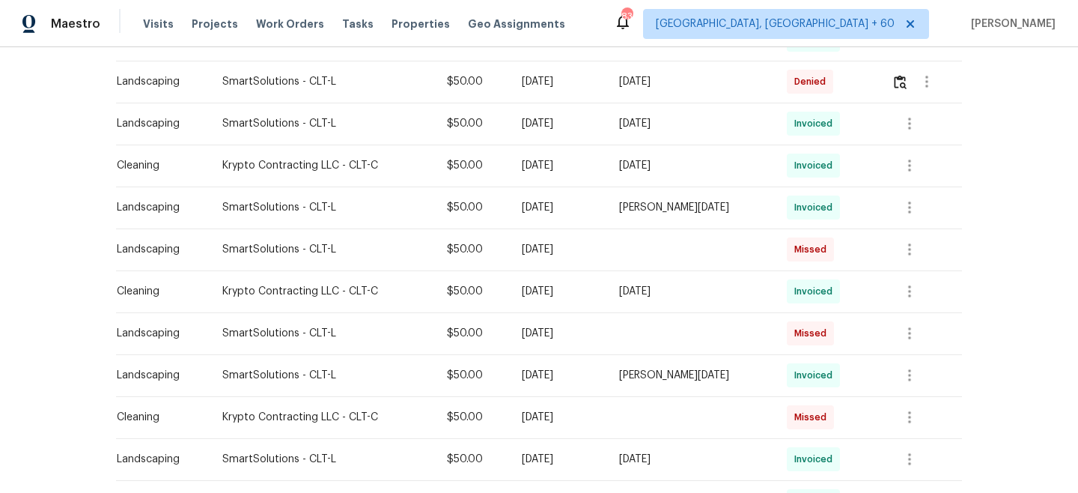
scroll to position [759, 0]
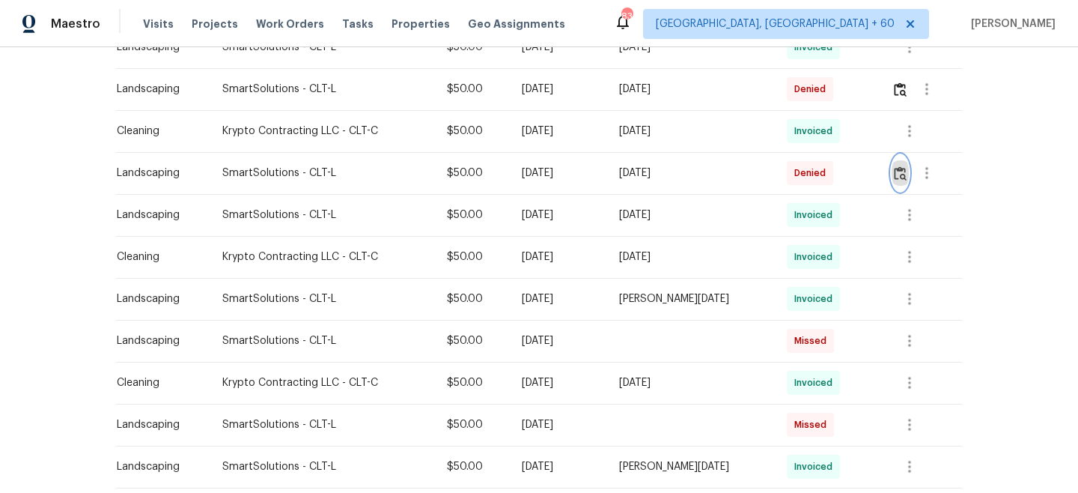
click at [903, 176] on img "button" at bounding box center [900, 173] width 13 height 14
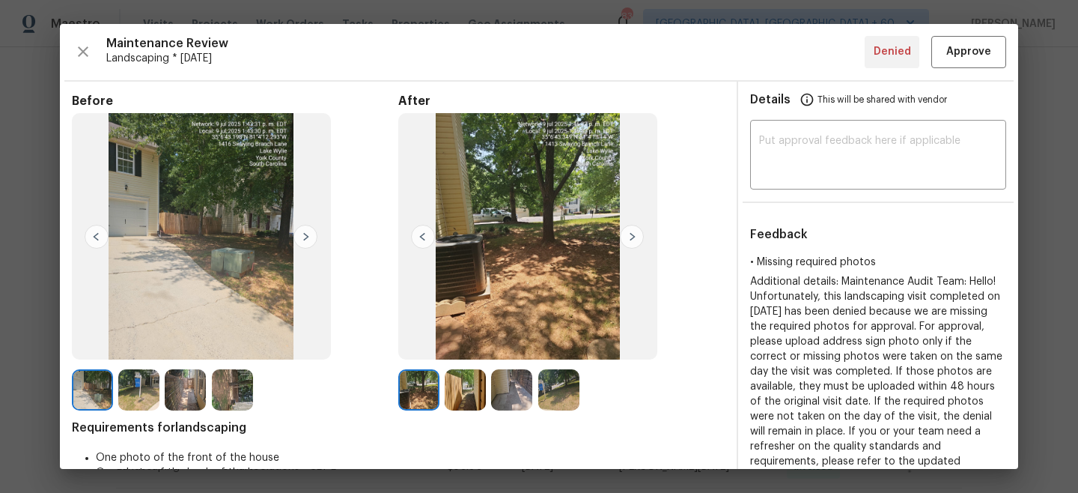
click at [633, 240] on img at bounding box center [632, 237] width 24 height 24
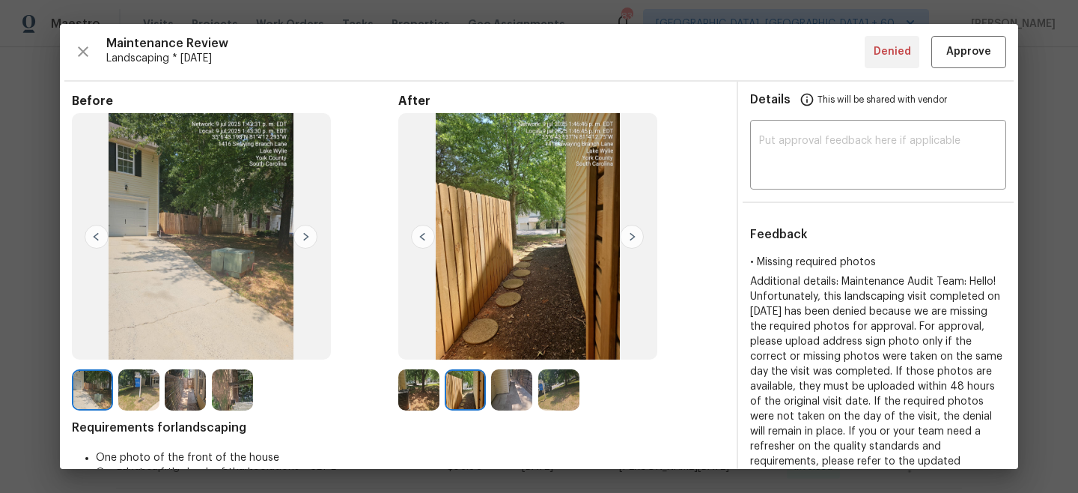
click at [633, 240] on img at bounding box center [632, 237] width 24 height 24
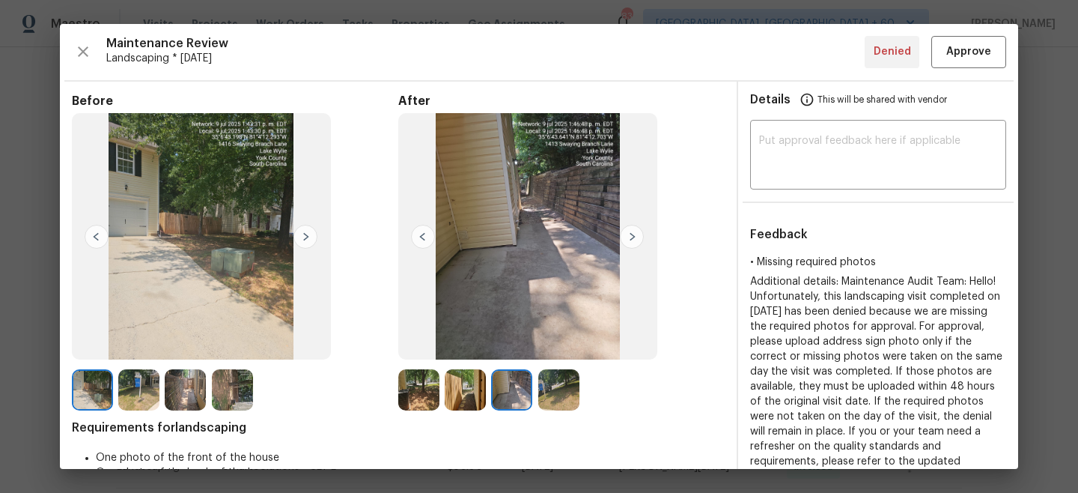
click at [633, 240] on img at bounding box center [632, 237] width 24 height 24
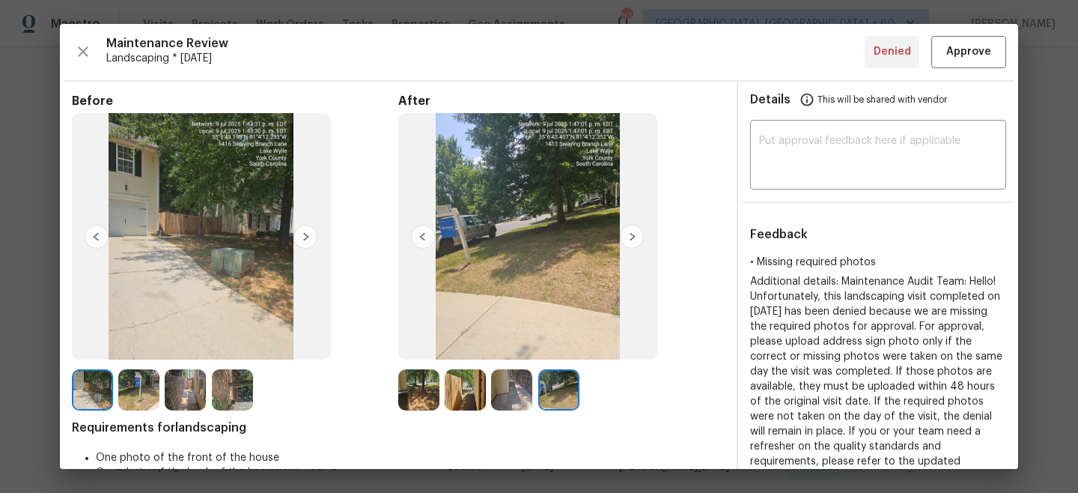
click at [315, 233] on img at bounding box center [306, 237] width 24 height 24
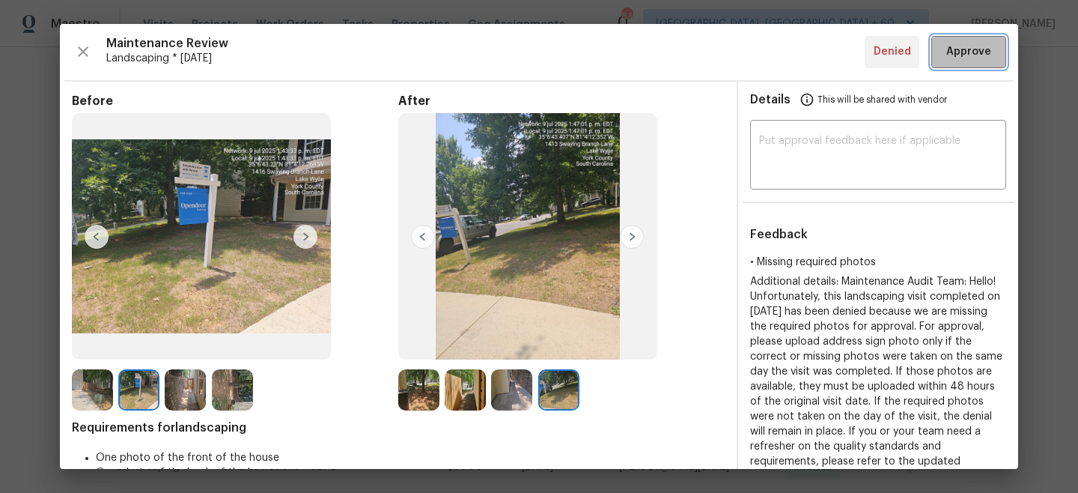
click at [944, 54] on span "Approve" at bounding box center [969, 52] width 51 height 19
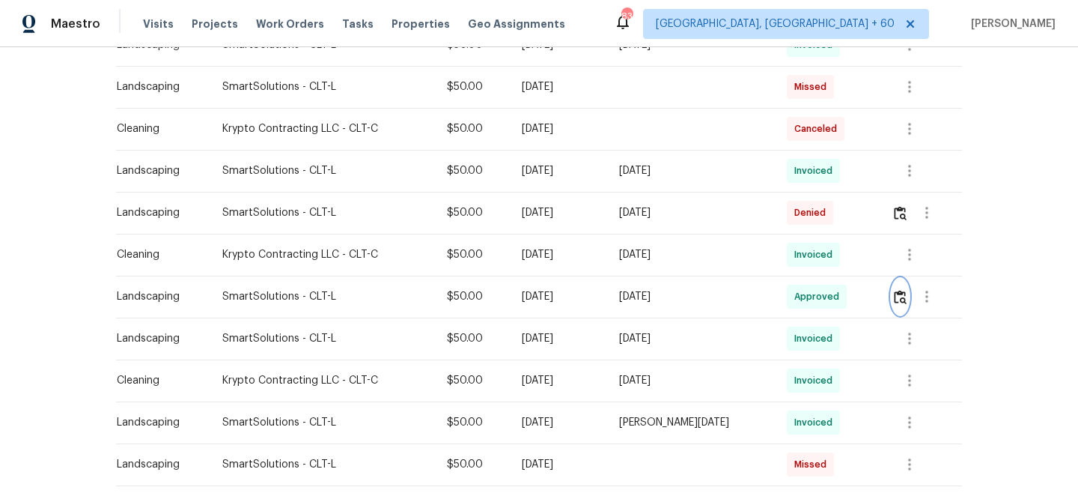
scroll to position [633, 0]
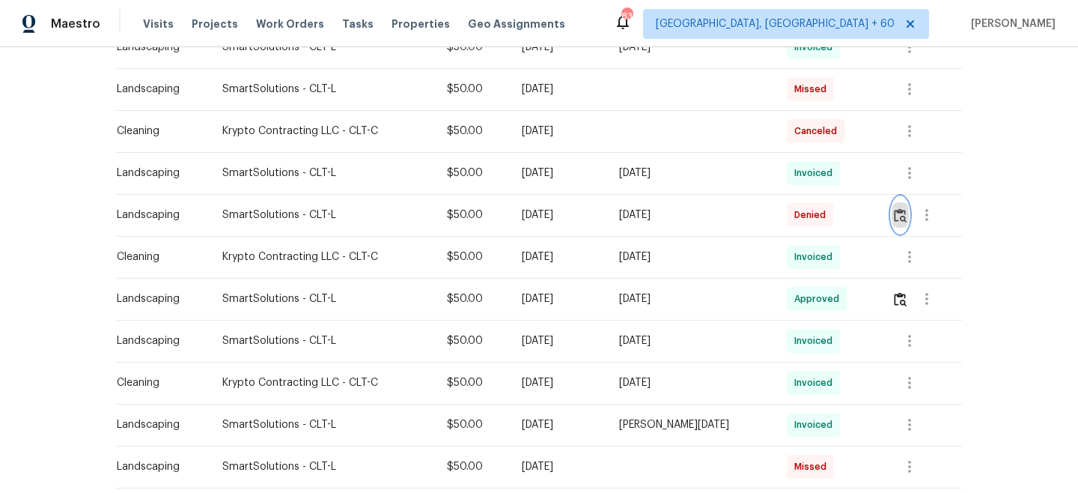
click at [901, 216] on img "button" at bounding box center [900, 215] width 13 height 14
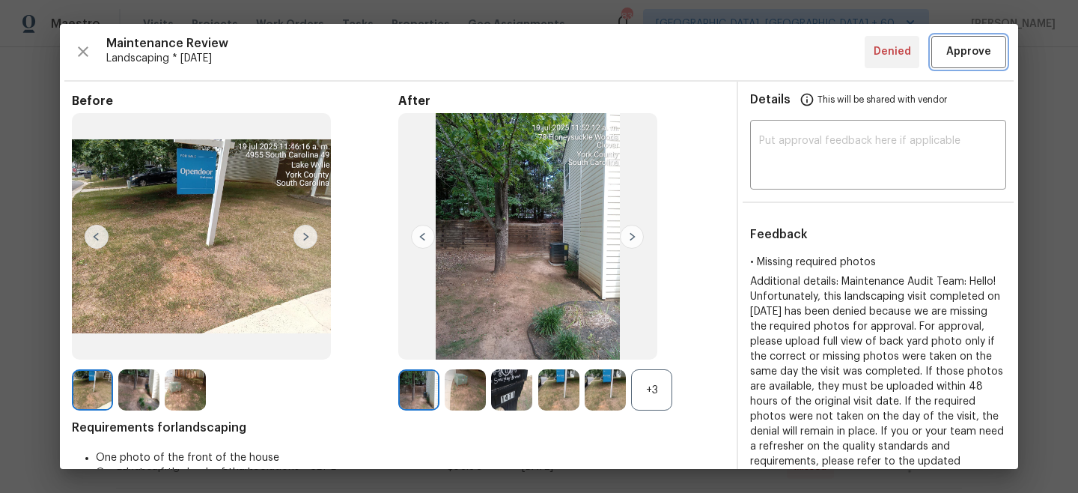
click at [992, 57] on span "Approve" at bounding box center [969, 52] width 51 height 19
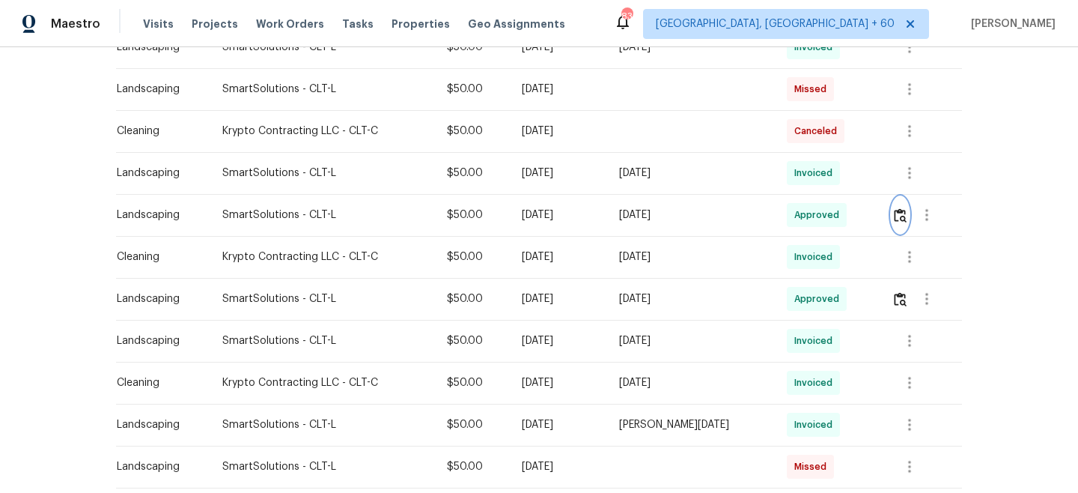
scroll to position [736, 0]
